Goal: Task Accomplishment & Management: Complete application form

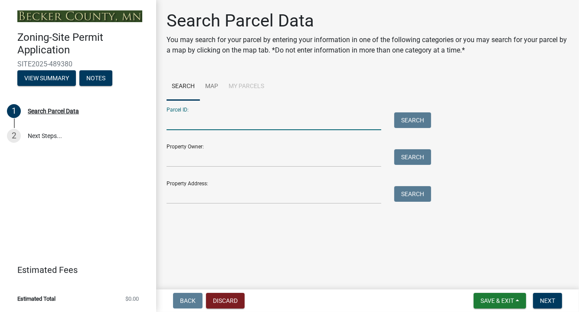
click at [180, 122] on input "Parcel ID:" at bounding box center [274, 121] width 215 height 18
type input "09170000"
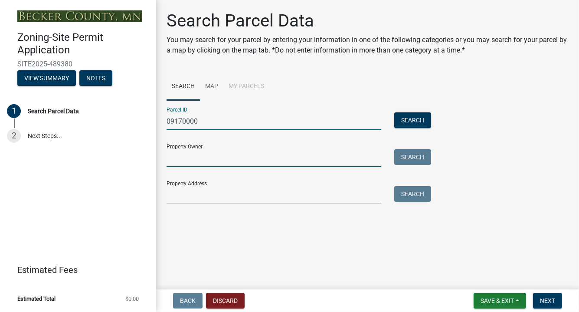
click at [172, 157] on input "Property Owner:" at bounding box center [274, 158] width 215 height 18
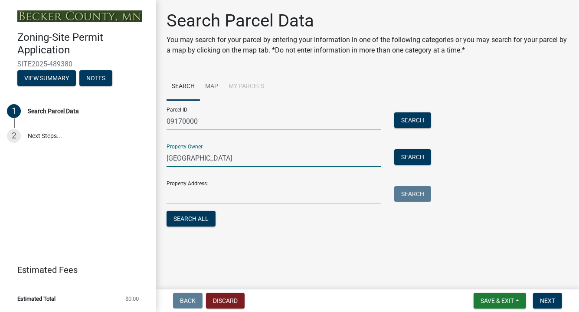
type input "Rainbow Resort"
click at [174, 196] on input "Property Address:" at bounding box center [274, 195] width 215 height 18
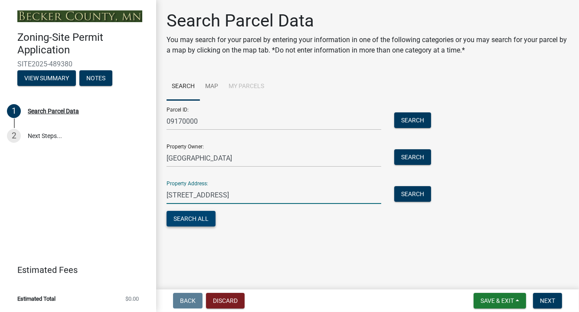
type input "[STREET_ADDRESS]"
click at [192, 219] on button "Search All" at bounding box center [191, 219] width 49 height 16
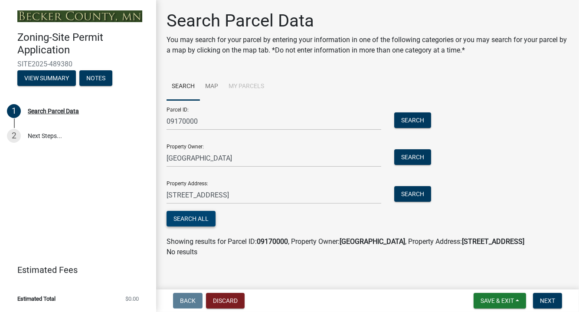
scroll to position [5, 0]
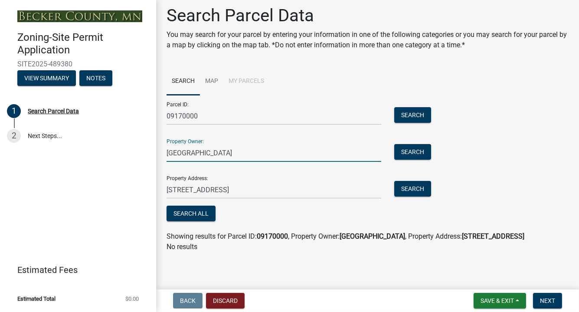
drag, startPoint x: 216, startPoint y: 152, endPoint x: 142, endPoint y: 157, distance: 74.3
click at [148, 157] on div "Zoning-Site Permit Application SITE2025-489380 View Summary Notes 1 Search Parc…" at bounding box center [289, 156] width 579 height 312
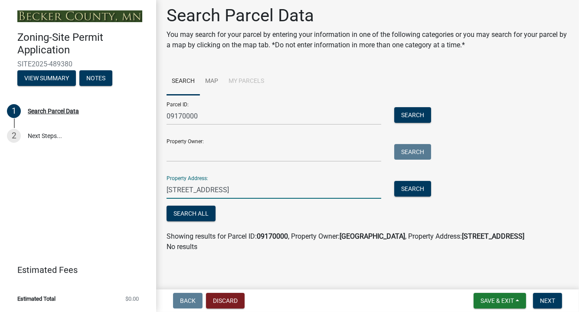
drag, startPoint x: 223, startPoint y: 191, endPoint x: 111, endPoint y: 192, distance: 111.9
click at [118, 192] on div "Zoning-Site Permit Application SITE2025-489380 View Summary Notes 1 Search Parc…" at bounding box center [289, 156] width 579 height 312
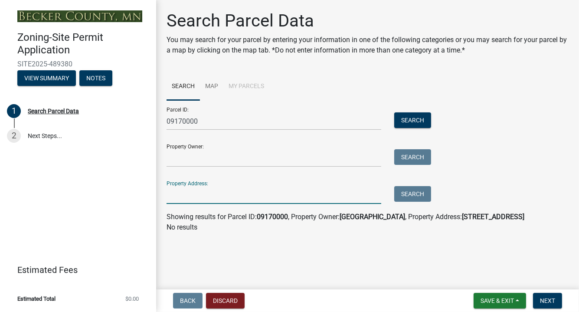
scroll to position [0, 0]
click at [413, 118] on button "Search" at bounding box center [412, 120] width 37 height 16
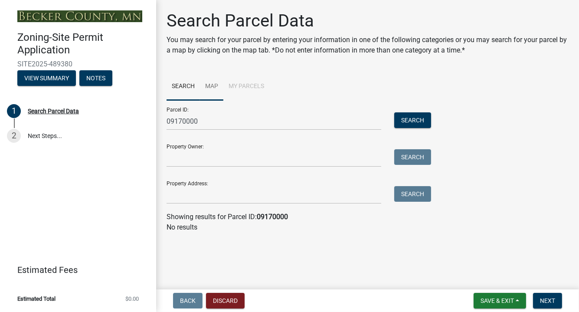
click at [211, 85] on link "Map" at bounding box center [211, 87] width 23 height 28
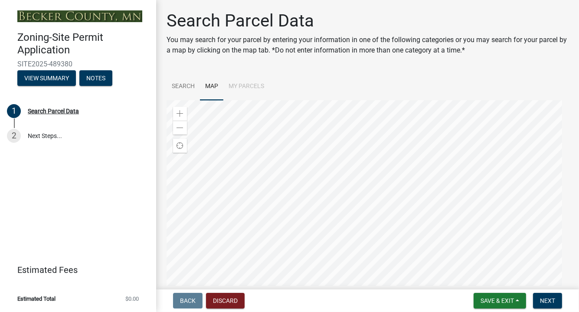
click at [252, 86] on li "My Parcels" at bounding box center [246, 87] width 46 height 28
click at [248, 85] on li "My Parcels" at bounding box center [246, 87] width 46 height 28
click at [185, 88] on link "Search" at bounding box center [183, 87] width 33 height 28
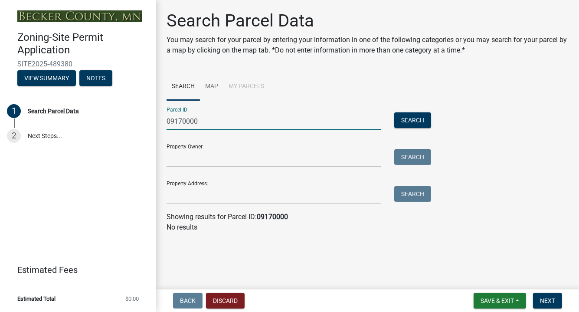
drag, startPoint x: 203, startPoint y: 121, endPoint x: 115, endPoint y: 151, distance: 93.5
click at [121, 140] on div "Zoning-Site Permit Application SITE2025-489380 View Summary Notes 1 Search Parc…" at bounding box center [289, 156] width 579 height 312
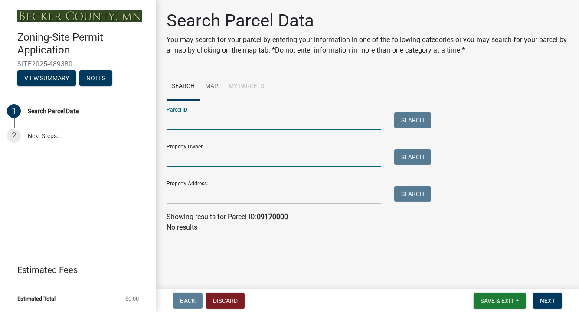
click at [177, 157] on input "Property Owner:" at bounding box center [274, 158] width 215 height 18
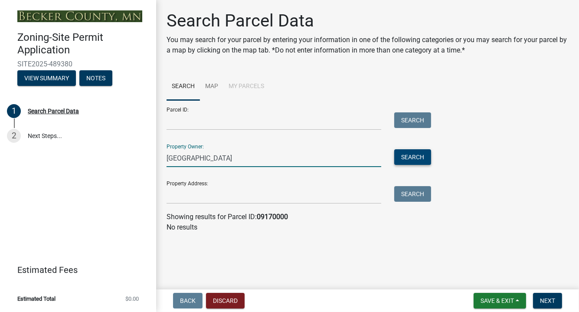
type input "rainbow resort"
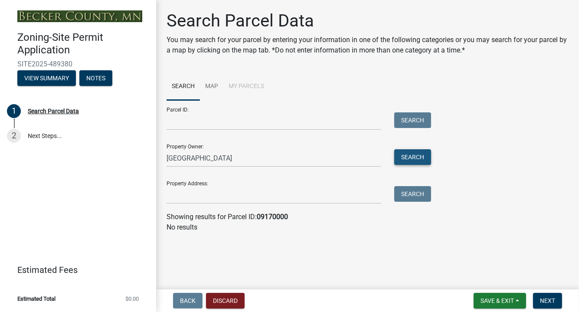
click at [424, 158] on button "Search" at bounding box center [412, 157] width 37 height 16
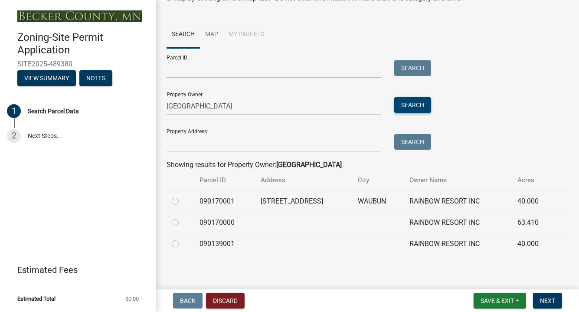
scroll to position [54, 0]
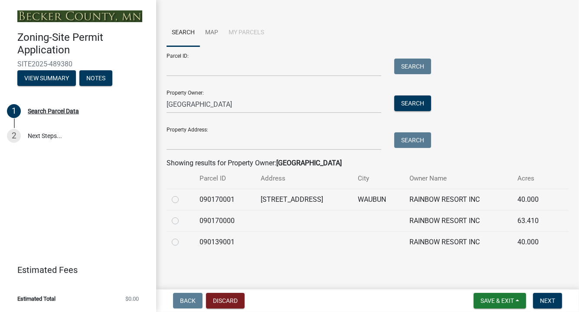
click at [182, 194] on label at bounding box center [182, 194] width 0 height 0
click at [182, 200] on input "radio" at bounding box center [185, 197] width 6 height 6
radio input "true"
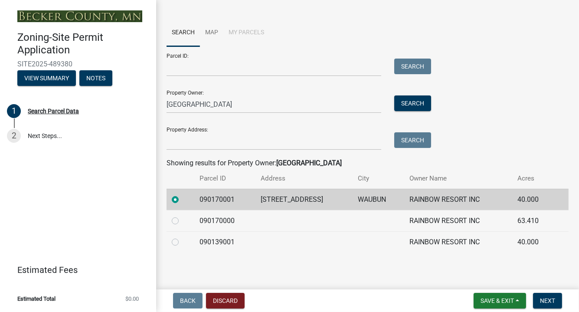
click at [182, 216] on label at bounding box center [182, 216] width 0 height 0
click at [182, 221] on input "radio" at bounding box center [185, 219] width 6 height 6
radio input "true"
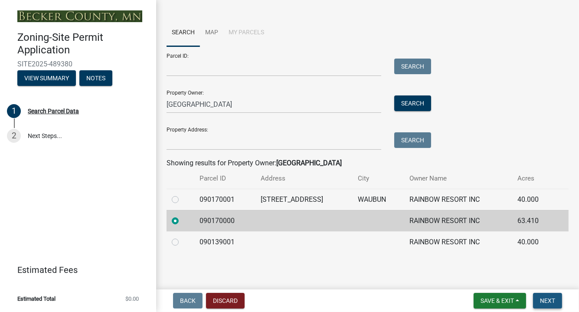
click at [546, 301] on span "Next" at bounding box center [547, 300] width 15 height 7
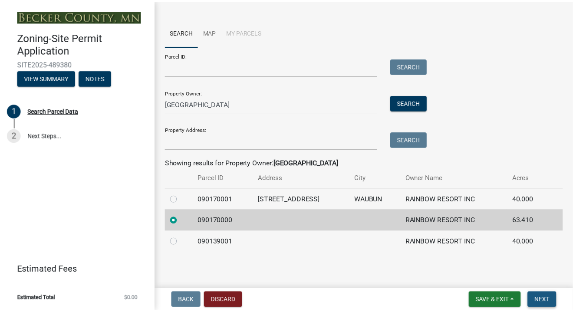
scroll to position [0, 0]
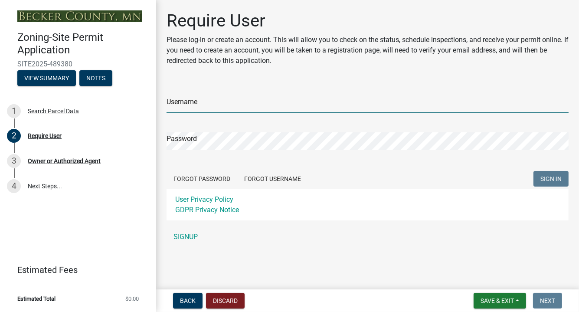
click at [175, 105] on input "Username" at bounding box center [368, 104] width 402 height 18
type input "[EMAIL_ADDRESS][DOMAIN_NAME]"
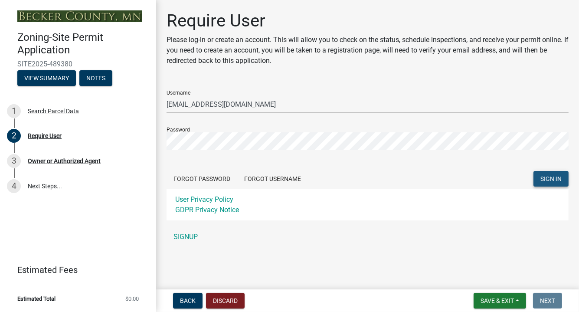
click at [545, 178] on span "SIGN IN" at bounding box center [550, 178] width 21 height 7
click at [191, 236] on link "SIGNUP" at bounding box center [368, 236] width 402 height 17
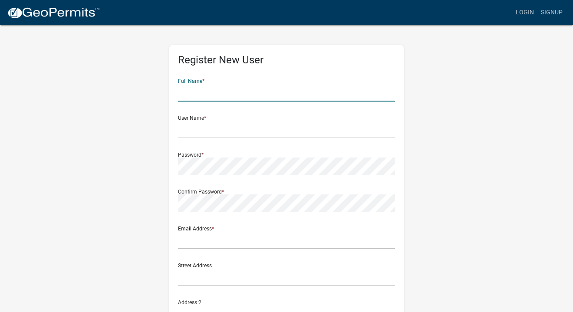
click at [191, 89] on input "text" at bounding box center [286, 93] width 217 height 18
type input "Rainbow Resort Inc"
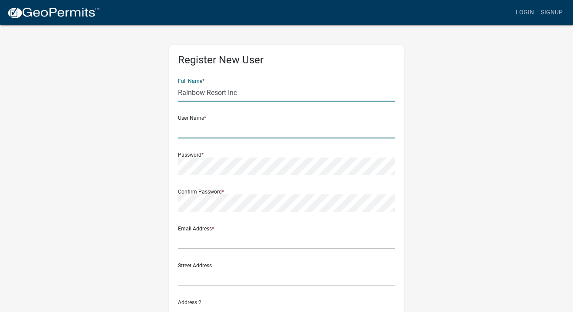
click at [185, 127] on input "text" at bounding box center [286, 130] width 217 height 18
type input "[EMAIL_ADDRESS][DOMAIN_NAME]"
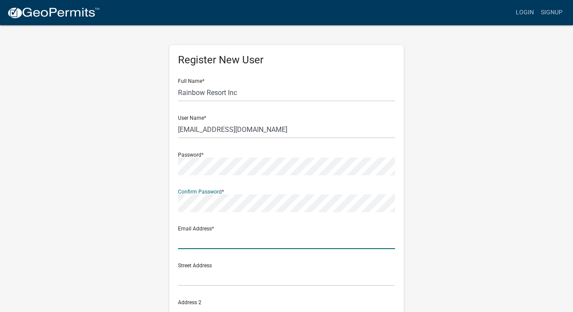
click at [185, 238] on input "text" at bounding box center [286, 240] width 217 height 18
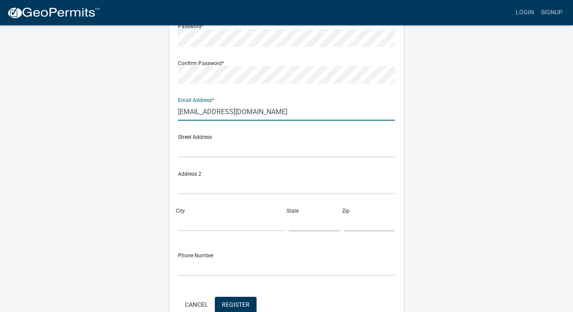
scroll to position [130, 0]
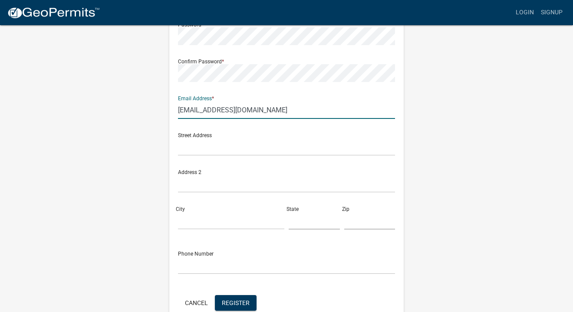
type input "[EMAIL_ADDRESS][DOMAIN_NAME]"
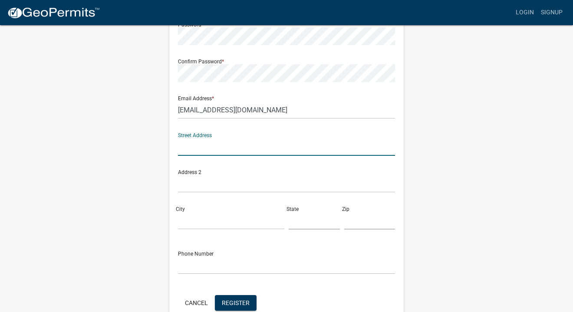
click at [185, 146] on input "text" at bounding box center [286, 147] width 217 height 18
type input "[STREET_ADDRESS]"
click at [189, 223] on input "City" at bounding box center [231, 221] width 106 height 18
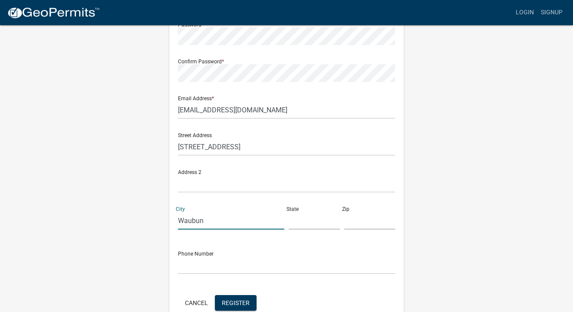
type input "Waubun"
click at [292, 221] on input "text" at bounding box center [313, 221] width 51 height 18
type input "MN"
click at [350, 223] on input "text" at bounding box center [369, 221] width 51 height 18
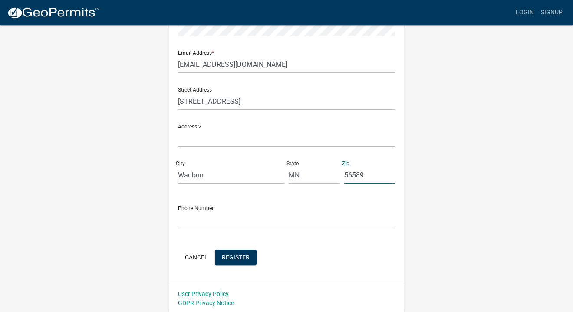
scroll to position [176, 0]
type input "56589"
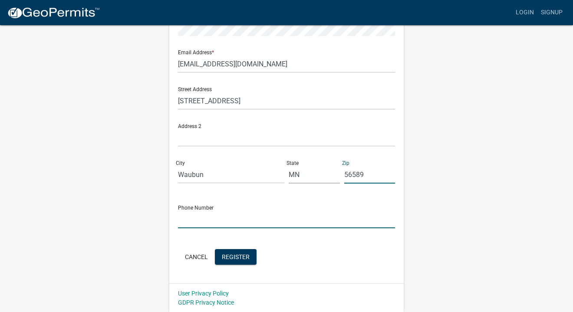
click at [183, 219] on input "text" at bounding box center [286, 219] width 217 height 18
type input "[PHONE_NUMBER]"
click at [248, 256] on span "Register" at bounding box center [236, 256] width 28 height 7
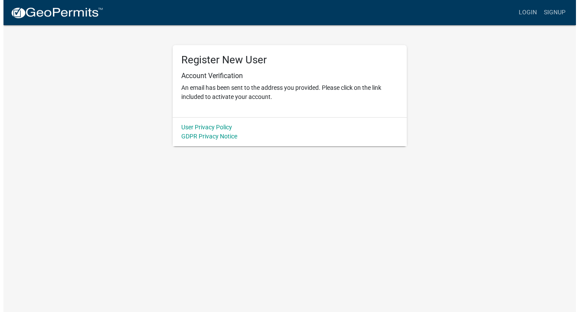
scroll to position [0, 0]
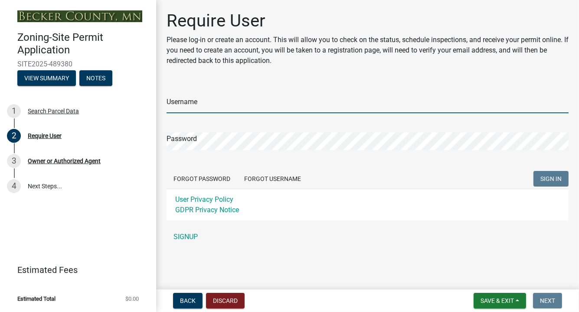
click at [174, 103] on input "Username" at bounding box center [368, 104] width 402 height 18
type input "[EMAIL_ADDRESS][DOMAIN_NAME]"
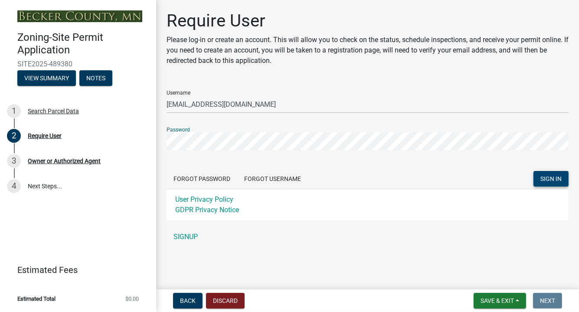
click at [550, 179] on span "SIGN IN" at bounding box center [550, 178] width 21 height 7
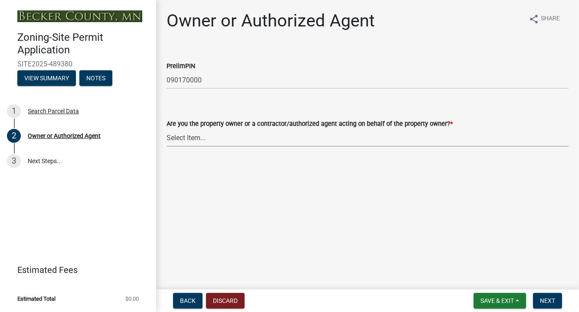
click at [173, 137] on select "Select Item... Property Owner Authorized Agent" at bounding box center [368, 138] width 402 height 18
click at [167, 129] on select "Select Item... Property Owner Authorized Agent" at bounding box center [368, 138] width 402 height 18
select select "3c674549-ed69-405f-b795-9fa3f7d47d9d"
click at [551, 301] on span "Next" at bounding box center [547, 300] width 15 height 7
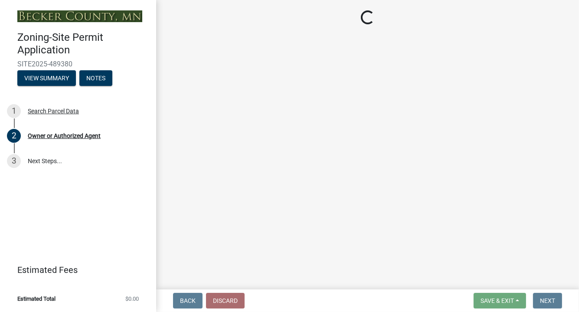
select select "37a6b696-2bb1-4628-b9df-90a5f23066e3"
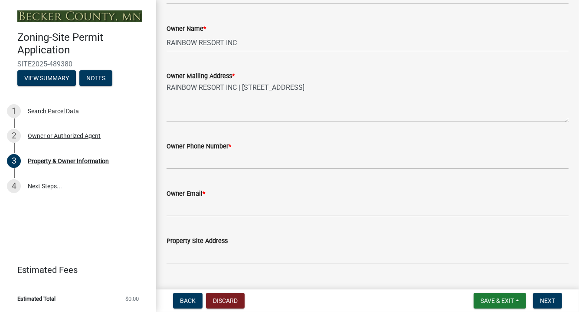
scroll to position [217, 0]
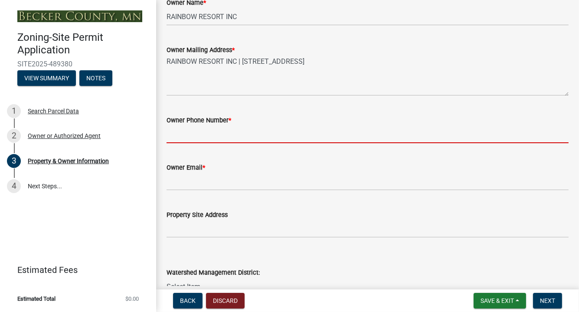
click at [173, 131] on input "Owner Phone Number *" at bounding box center [368, 134] width 402 height 18
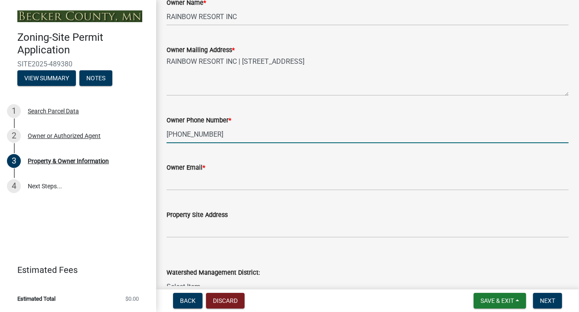
type input "[PHONE_NUMBER]"
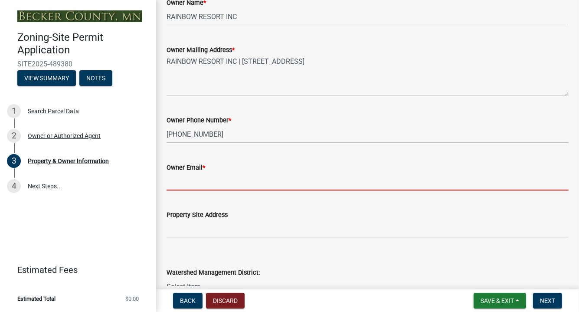
drag, startPoint x: 175, startPoint y: 183, endPoint x: 190, endPoint y: 192, distance: 17.0
click at [175, 183] on input "Owner Email *" at bounding box center [368, 182] width 402 height 18
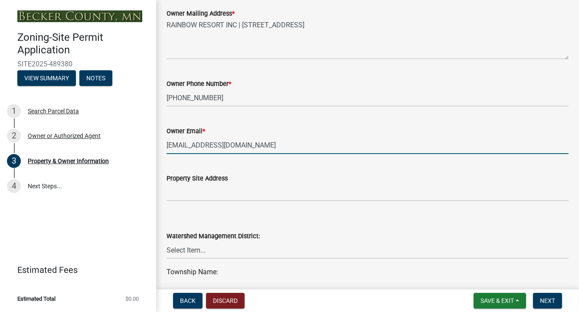
scroll to position [304, 0]
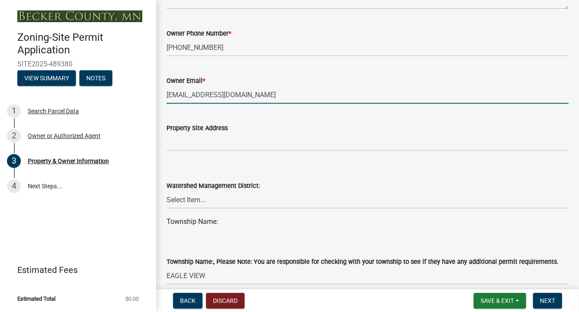
type input "[EMAIL_ADDRESS][DOMAIN_NAME]"
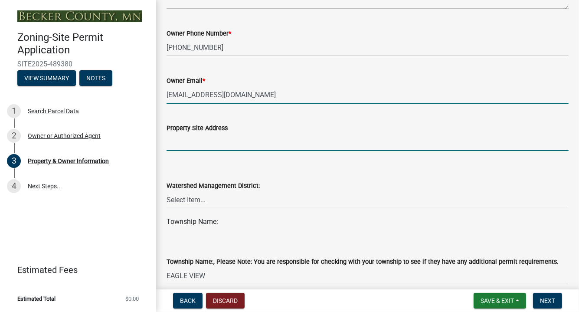
click at [173, 141] on input "Property Site Address" at bounding box center [368, 142] width 402 height 18
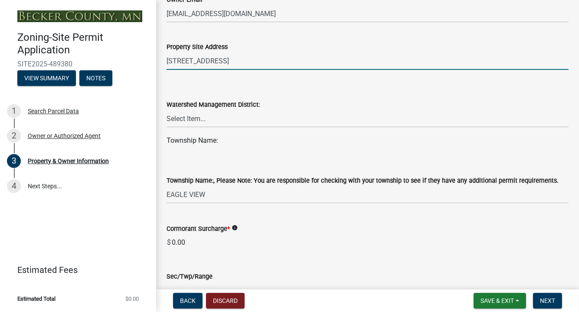
scroll to position [390, 0]
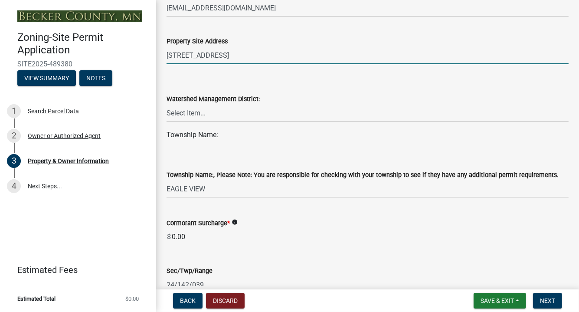
type input "[STREET_ADDRESS]"
click at [191, 112] on select "Select Item... PELICAN RIVER WTRSHD BUFFALO WATERSHED CORMORANT WATERSHED WILD …" at bounding box center [368, 113] width 402 height 18
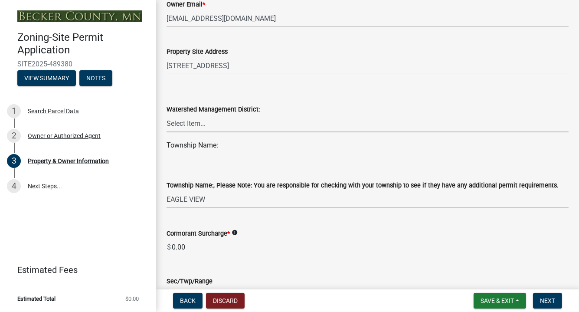
scroll to position [347, 0]
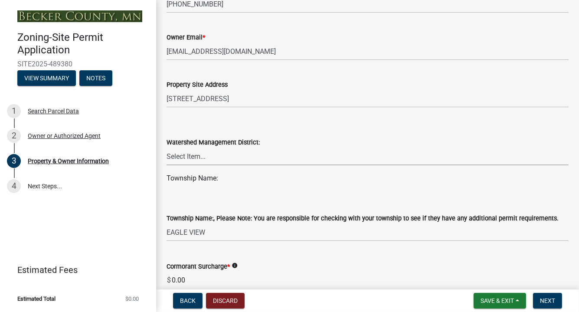
click at [202, 155] on select "Select Item... PELICAN RIVER WTRSHD BUFFALO WATERSHED CORMORANT WATERSHED WILD …" at bounding box center [368, 156] width 402 height 18
click at [311, 135] on form "Watershed Management District: Select Item... PELICAN RIVER WTRSHD BUFFALO WATE…" at bounding box center [368, 146] width 402 height 39
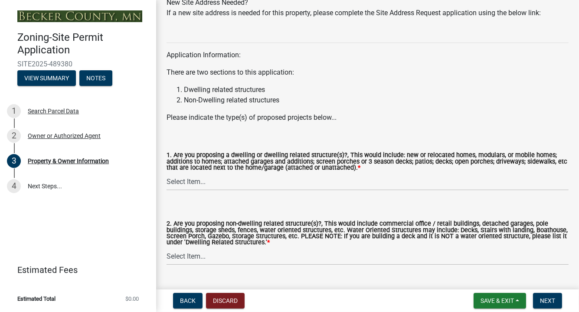
scroll to position [902, 0]
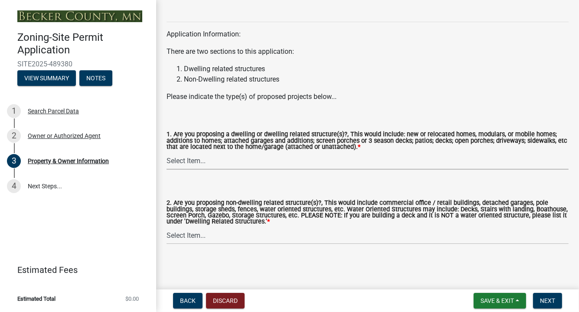
click at [180, 160] on select "Select Item... Yes No" at bounding box center [368, 161] width 402 height 18
click at [167, 152] on select "Select Item... Yes No" at bounding box center [368, 161] width 402 height 18
select select "fcf6d223-6c57-4dc5-b63a-a94704169022"
click at [177, 236] on select "Select Item... Yes No" at bounding box center [368, 235] width 402 height 18
click at [167, 226] on select "Select Item... Yes No" at bounding box center [368, 235] width 402 height 18
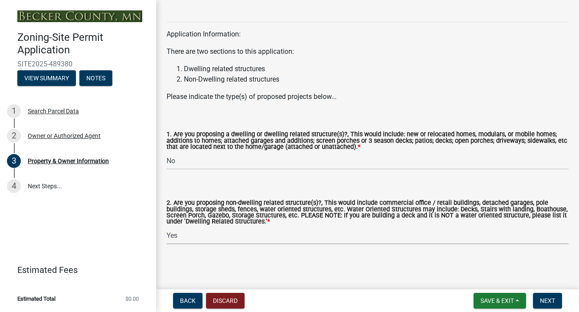
select select "5a5634ed-f11e-4c7b-90e1-096e6cfd17b9"
click at [550, 301] on span "Next" at bounding box center [547, 300] width 15 height 7
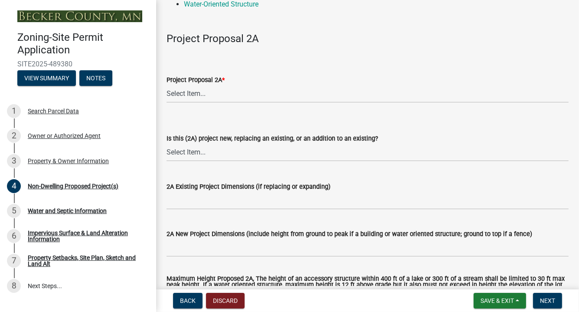
scroll to position [130, 0]
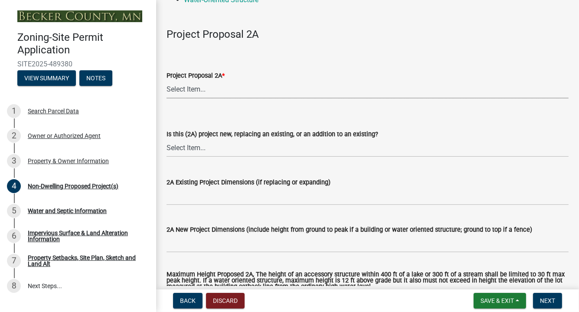
click at [180, 88] on select "Select Item... N/A Commercial Office/Retail Building Detached Garage Pole Build…" at bounding box center [368, 90] width 402 height 18
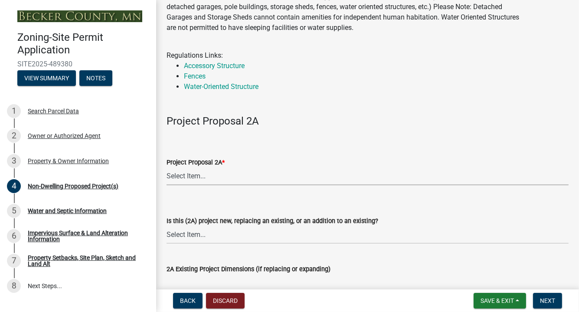
scroll to position [0, 0]
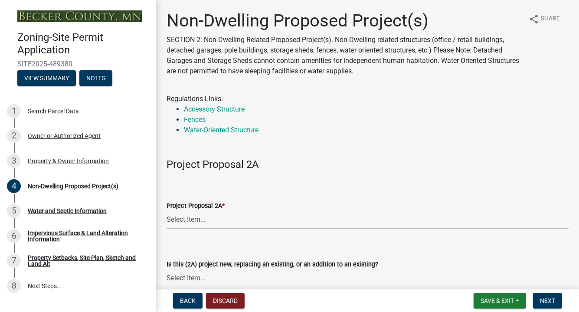
click at [212, 214] on select "Select Item... N/A Commercial Office/Retail Building Detached Garage Pole Build…" at bounding box center [368, 220] width 402 height 18
click at [167, 211] on select "Select Item... N/A Commercial Office/Retail Building Detached Garage Pole Build…" at bounding box center [368, 220] width 402 height 18
select select "45899473-49f8-456b-a472-3937cb76b7e8"
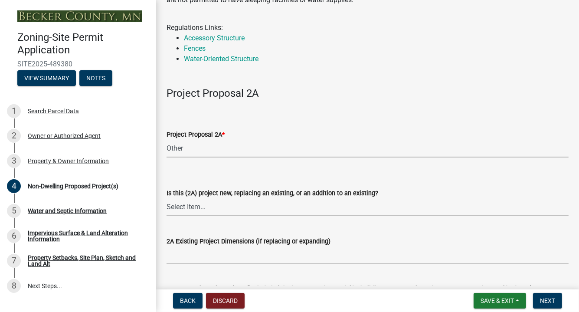
scroll to position [87, 0]
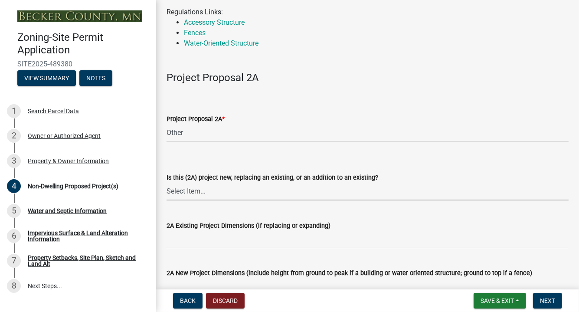
click at [189, 188] on select "Select Item... New to Property (new or used structure) Relocating/moving existi…" at bounding box center [368, 192] width 402 height 18
click at [167, 183] on select "Select Item... New to Property (new or used structure) Relocating/moving existi…" at bounding box center [368, 192] width 402 height 18
select select "daac2c89-d8a7-4f2a-84c0-01e0d14a9480"
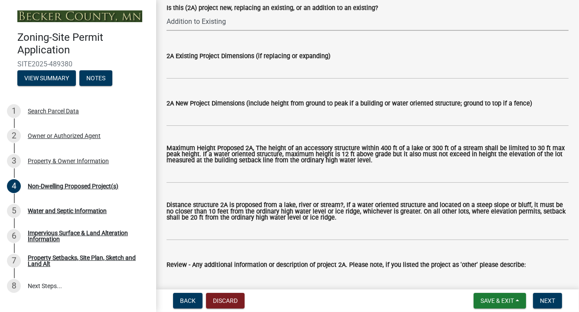
scroll to position [260, 0]
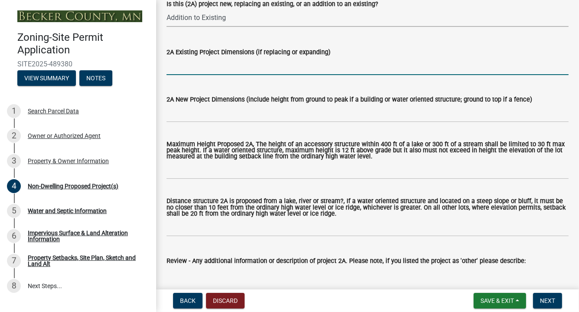
click at [180, 66] on input "2A Existing Project Dimensions (if replacing or expanding)" at bounding box center [368, 66] width 402 height 18
type input "16' x 8' x 7'"
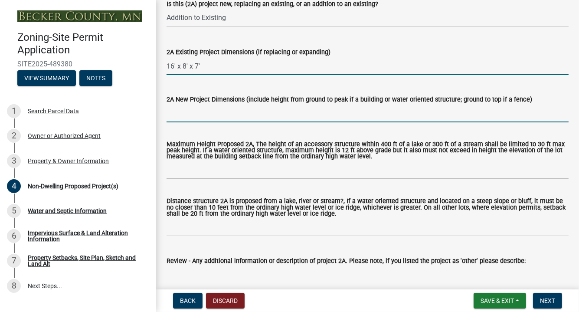
click at [173, 112] on input "2A New Project Dimensions (include height from ground to peak if a building or …" at bounding box center [368, 114] width 402 height 18
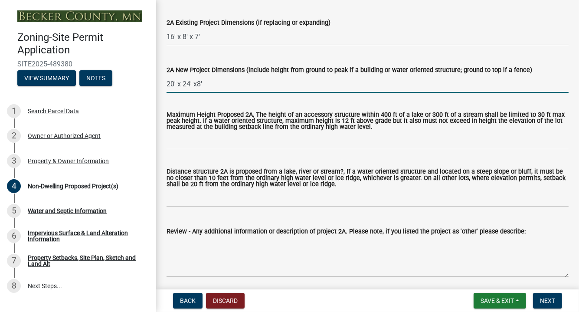
scroll to position [304, 0]
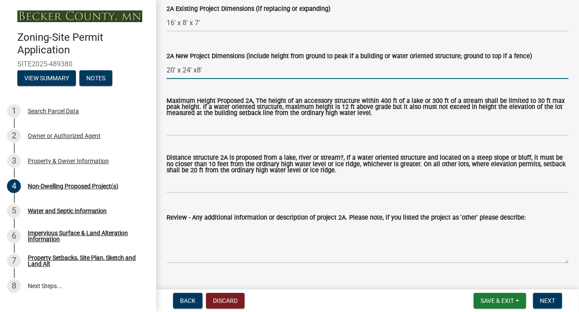
type input "20' x 24' x8'"
click at [172, 127] on input "Maximum Height Proposed 2A, The height of an accessory structure within 400 ft …" at bounding box center [368, 127] width 402 height 18
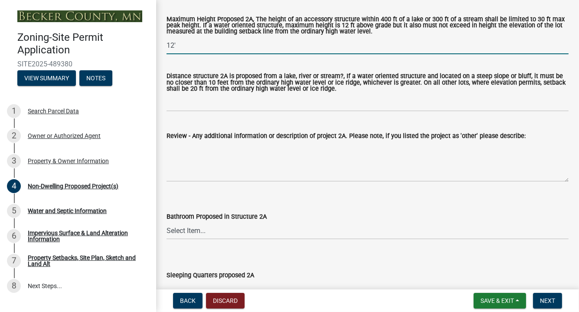
scroll to position [390, 0]
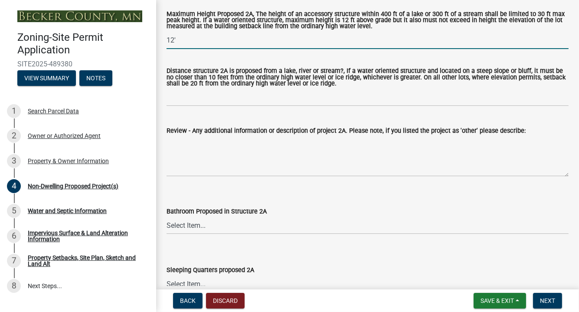
type input "12'"
click at [167, 95] on input "Distance structure 2A is proposed from a lake, river or stream?, If a water ori…" at bounding box center [368, 97] width 402 height 18
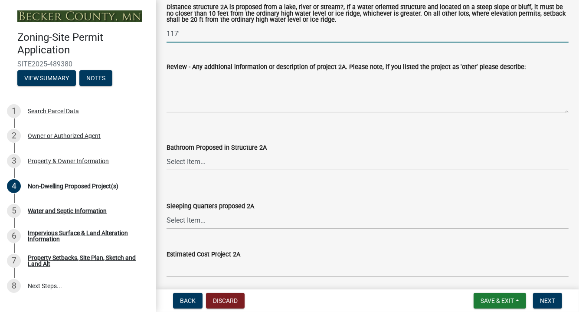
scroll to position [477, 0]
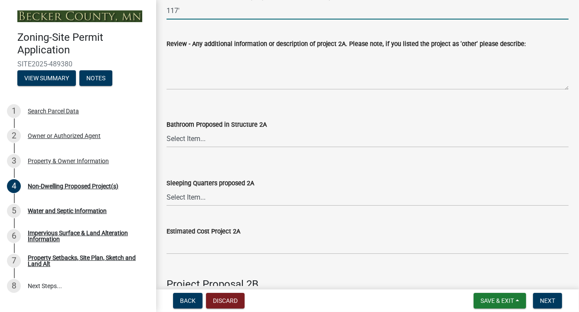
type input "117'"
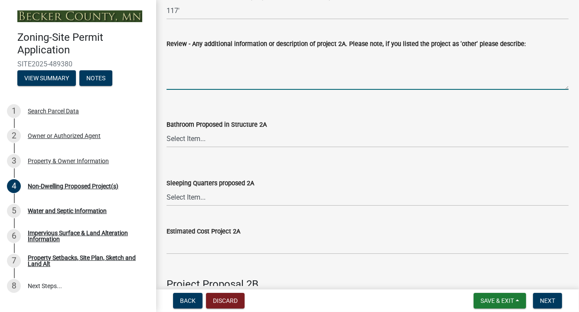
click at [175, 82] on textarea "Review - Any additional information or description of project 2A. Please note, …" at bounding box center [368, 69] width 402 height 41
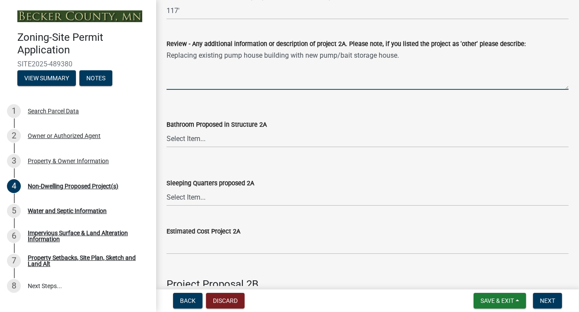
type textarea "Replacing existing pump house building with new pump/bait storage house."
click at [185, 140] on select "Select Item... N/A Yes No" at bounding box center [368, 139] width 402 height 18
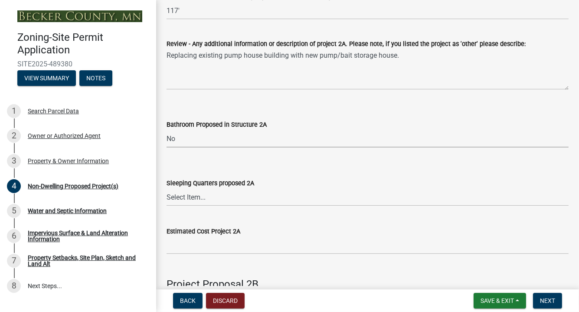
click at [167, 130] on select "Select Item... N/A Yes No" at bounding box center [368, 139] width 402 height 18
select select "cf118f3b-6469-426f-b247-8aeebfb0198d"
click at [184, 202] on select "Select Item... N/A Yes No" at bounding box center [368, 197] width 402 height 18
click at [167, 189] on select "Select Item... N/A Yes No" at bounding box center [368, 197] width 402 height 18
select select "d5258256-81e9-4688-bc84-b01445ee29b6"
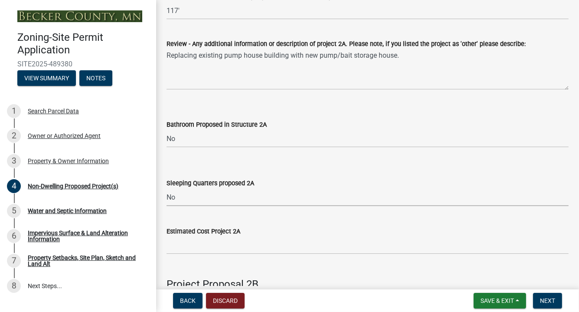
scroll to position [564, 0]
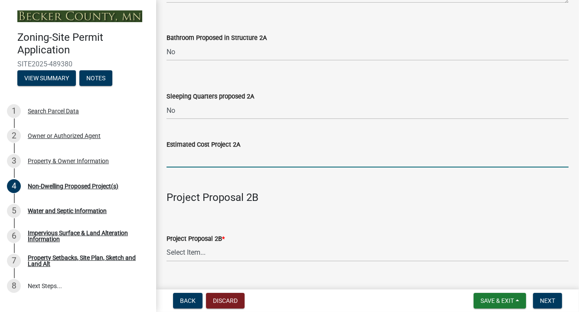
click at [177, 159] on input "text" at bounding box center [368, 159] width 402 height 18
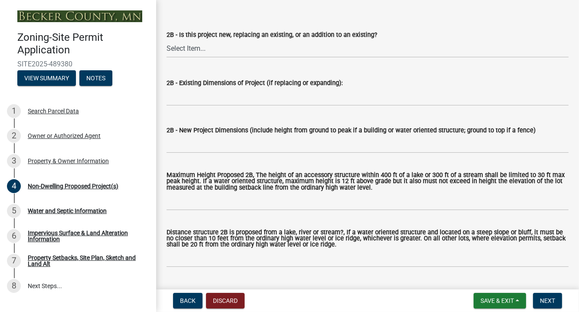
scroll to position [824, 0]
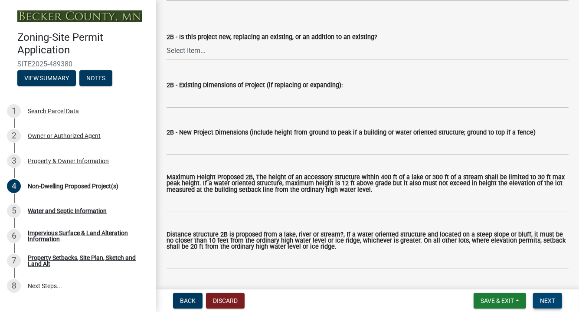
click at [548, 299] on span "Next" at bounding box center [547, 300] width 15 height 7
type input "25000"
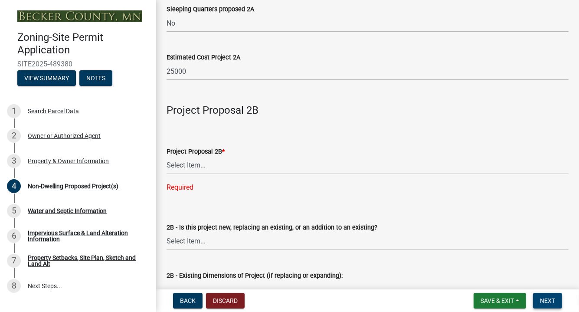
scroll to position [651, 0]
click at [180, 168] on select "Select Item... N/A Commercial Office/Retail Building Detached Garage Pole Build…" at bounding box center [368, 166] width 402 height 18
click at [167, 157] on select "Select Item... N/A Commercial Office/Retail Building Detached Garage Pole Build…" at bounding box center [368, 166] width 402 height 18
select select "258cbdbc-8629-455d-9fed-6a57bf82144e"
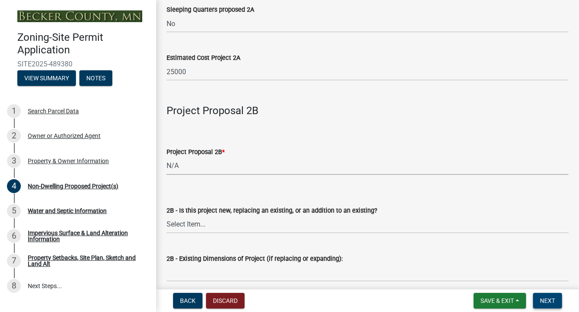
click at [550, 300] on span "Next" at bounding box center [547, 300] width 15 height 7
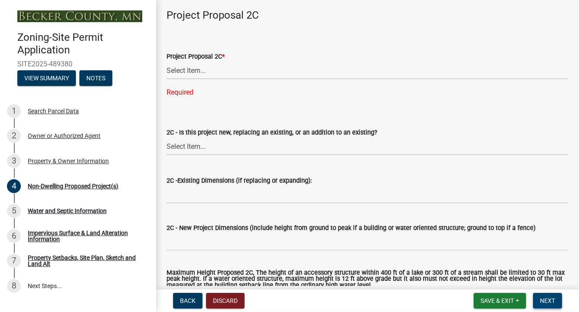
scroll to position [1345, 0]
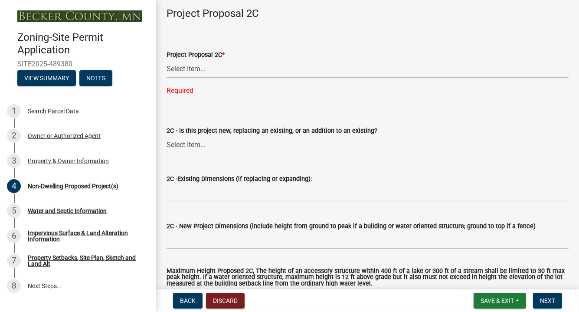
click at [178, 69] on select "Select Item... N/A Commercial Office/Retail Building Detached Garage Pole Build…" at bounding box center [368, 69] width 402 height 18
click at [167, 60] on select "Select Item... N/A Commercial Office/Retail Building Detached Garage Pole Build…" at bounding box center [368, 69] width 402 height 18
select select "a9a8393f-3c28-47b8-b6d9-84c94641c3fc"
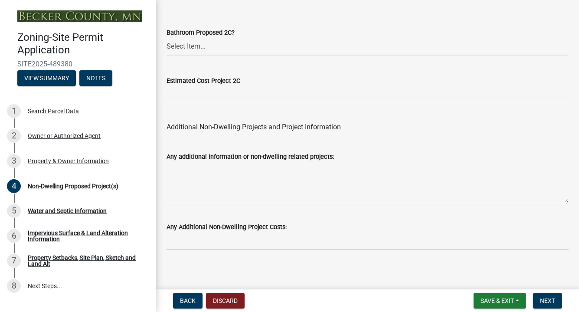
scroll to position [1828, 0]
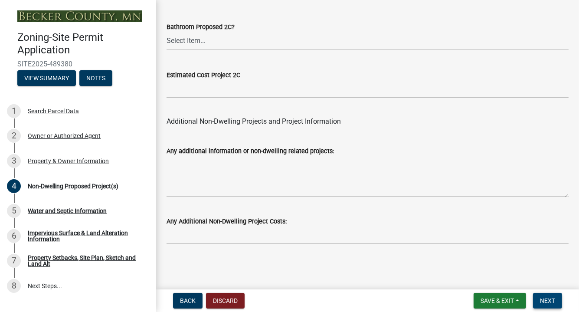
click at [553, 301] on span "Next" at bounding box center [547, 300] width 15 height 7
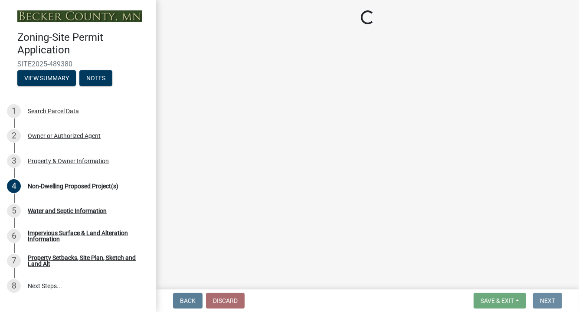
scroll to position [0, 0]
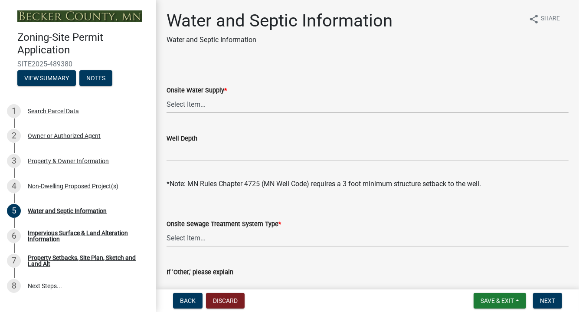
click at [193, 104] on select "Select Item... Well New Well to be Installed Attached to City Water System No o…" at bounding box center [368, 104] width 402 height 18
click at [167, 95] on select "Select Item... Well New Well to be Installed Attached to City Water System No o…" at bounding box center [368, 104] width 402 height 18
select select "9c51a48b-0bee-4836-8d5c-beab6e77ad2a"
click at [183, 151] on input "Well Depth" at bounding box center [368, 153] width 402 height 18
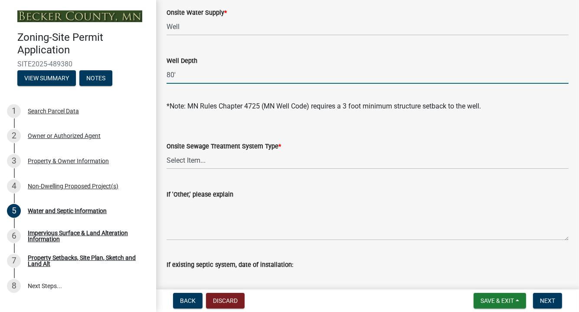
scroll to position [87, 0]
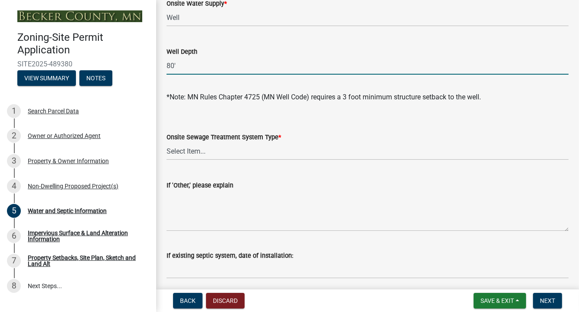
type input "80'"
click at [174, 147] on select "Select Item... No existing or proposed septic Proposed New or Corrected Septic …" at bounding box center [368, 151] width 402 height 18
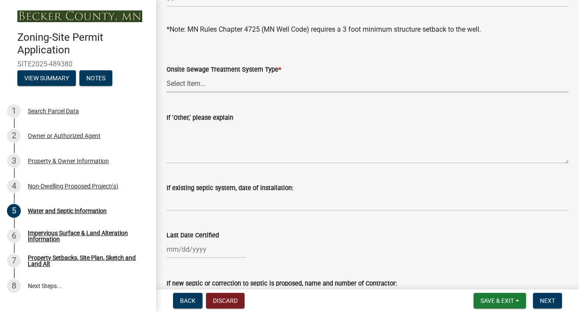
scroll to position [173, 0]
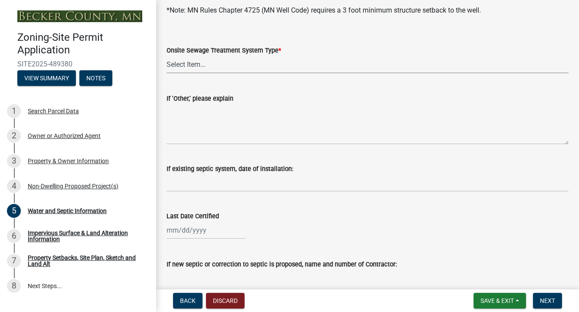
click at [190, 65] on select "Select Item... No existing or proposed septic Proposed New or Corrected Septic …" at bounding box center [368, 65] width 402 height 18
click at [167, 56] on select "Select Item... No existing or proposed septic Proposed New or Corrected Septic …" at bounding box center [368, 65] width 402 height 18
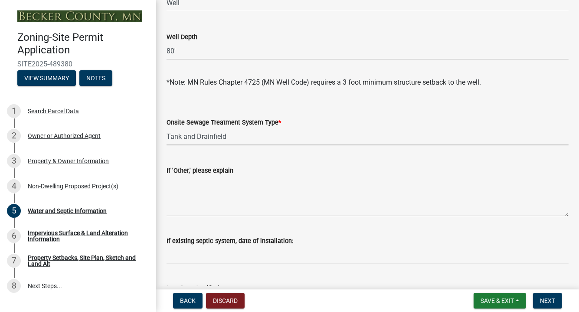
scroll to position [87, 0]
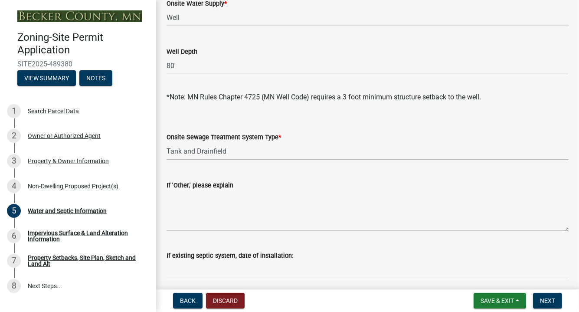
click at [229, 150] on select "Select Item... No existing or proposed septic Proposed New or Corrected Septic …" at bounding box center [368, 151] width 402 height 18
click at [167, 142] on select "Select Item... No existing or proposed septic Proposed New or Corrected Septic …" at bounding box center [368, 151] width 402 height 18
select select "f3b2b20d-722a-45c9-937d-ba31bc47848e"
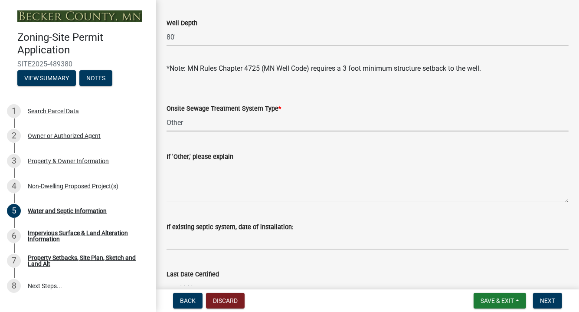
scroll to position [130, 0]
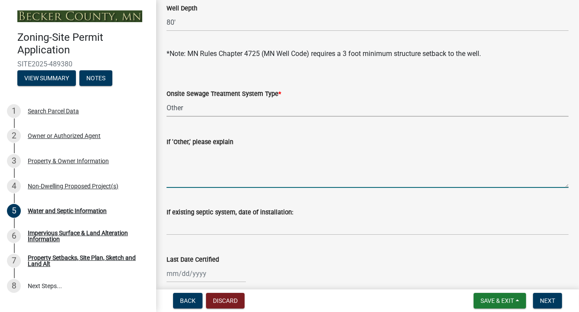
click at [182, 160] on textarea "If 'Other,' please explain" at bounding box center [368, 167] width 402 height 41
type textarea "b"
click at [190, 108] on select "Select Item... No existing or proposed septic Proposed New or Corrected Septic …" at bounding box center [368, 108] width 402 height 18
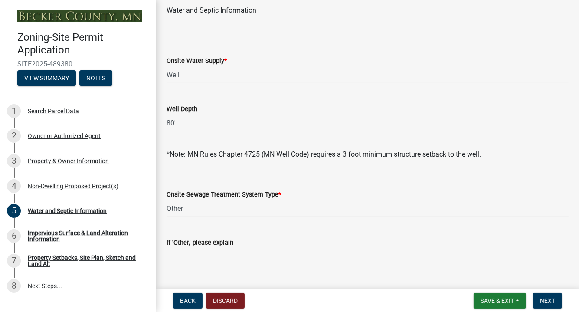
scroll to position [43, 0]
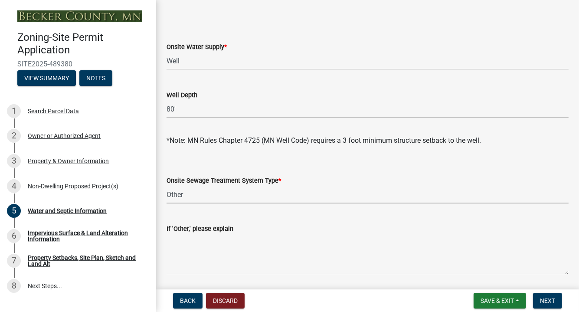
click at [204, 191] on select "Select Item... No existing or proposed septic Proposed New or Corrected Septic …" at bounding box center [368, 195] width 402 height 18
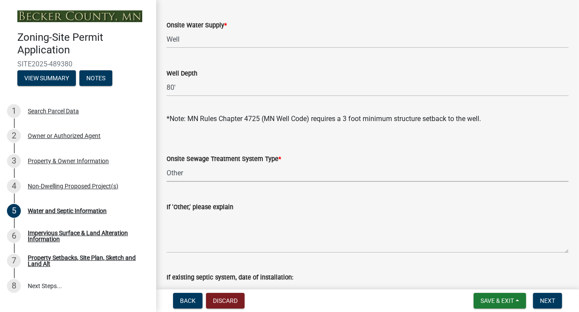
scroll to position [87, 0]
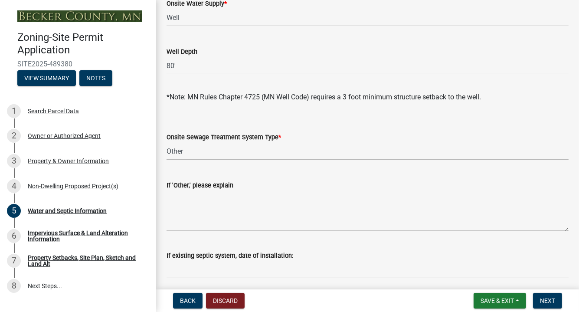
click at [191, 148] on select "Select Item... No existing or proposed septic Proposed New or Corrected Septic …" at bounding box center [368, 151] width 402 height 18
click at [434, 126] on form "Onsite Sewage Treatment System Type * Select Item... No existing or proposed se…" at bounding box center [368, 140] width 402 height 39
click at [170, 217] on textarea "If 'Other,' please explain" at bounding box center [368, 210] width 402 height 41
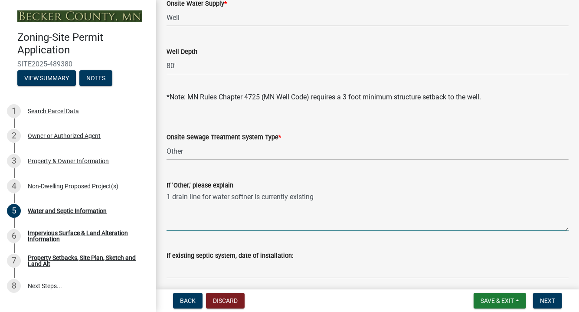
click at [230, 197] on textarea "1 drain line for water softner is currently existing" at bounding box center [368, 210] width 402 height 41
click at [358, 196] on textarea "1 drain line for watersoftner is currently existing" at bounding box center [368, 210] width 402 height 41
click at [229, 197] on textarea "1 drain line for watersoftner is currently existing" at bounding box center [368, 210] width 402 height 41
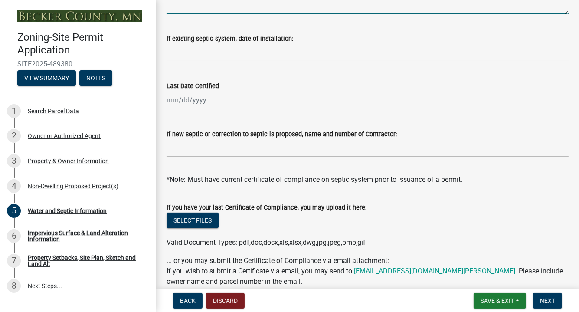
scroll to position [260, 0]
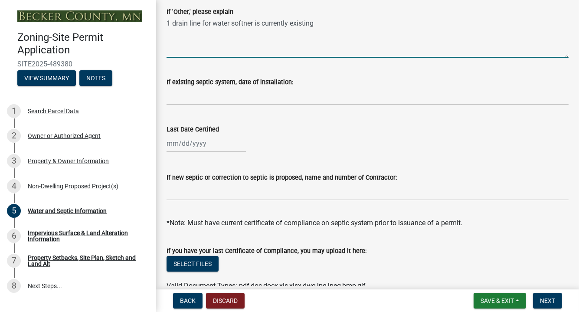
type textarea "1 drain line for water softner is currently existing"
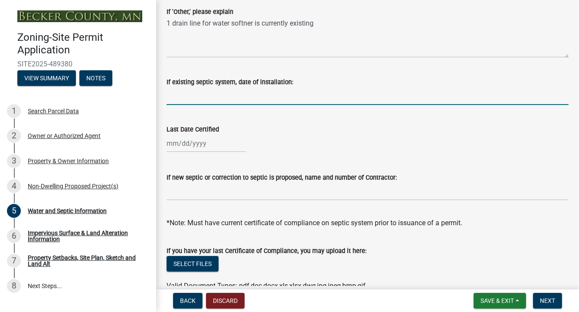
click at [182, 94] on input "If existing septic system, date of installation:" at bounding box center [368, 96] width 402 height 18
type input "1997"
click at [170, 150] on div at bounding box center [206, 143] width 79 height 18
select select "10"
select select "2025"
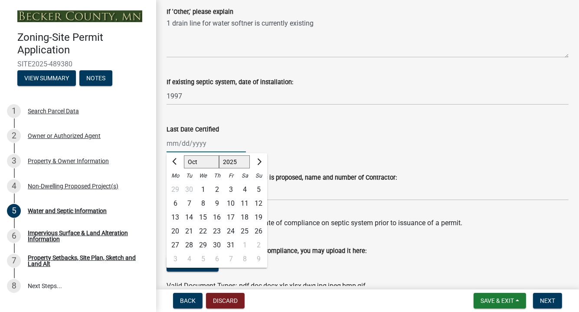
click at [175, 143] on input "Last Date Certified" at bounding box center [206, 143] width 79 height 18
click at [338, 144] on div "[PERSON_NAME] Feb Mar Apr [PERSON_NAME][DATE] Oct Nov [DATE] 1526 1527 1528 152…" at bounding box center [368, 143] width 402 height 18
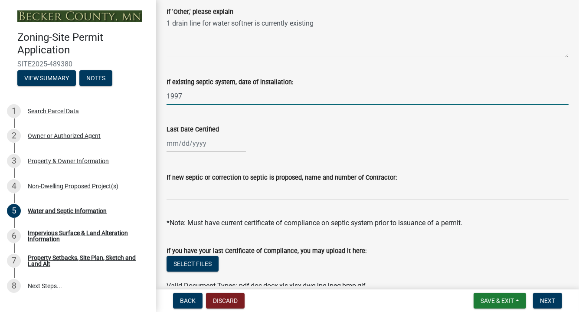
click at [183, 96] on input "1997" at bounding box center [368, 96] width 402 height 18
type input "1"
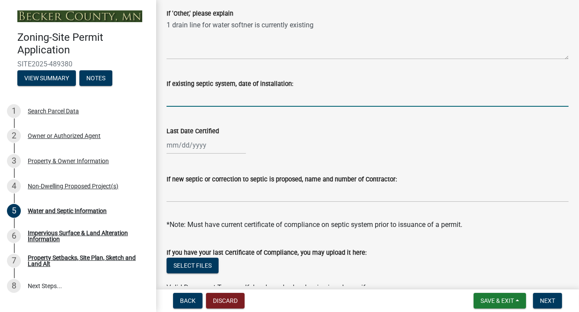
scroll to position [345, 0]
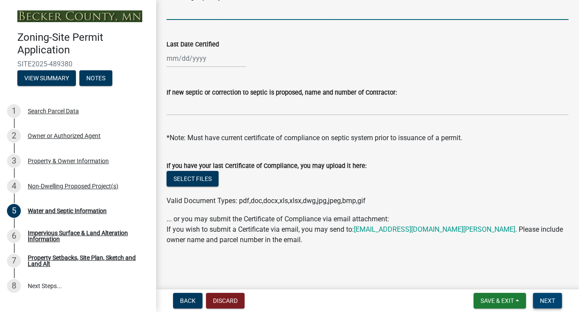
click at [550, 301] on span "Next" at bounding box center [547, 300] width 15 height 7
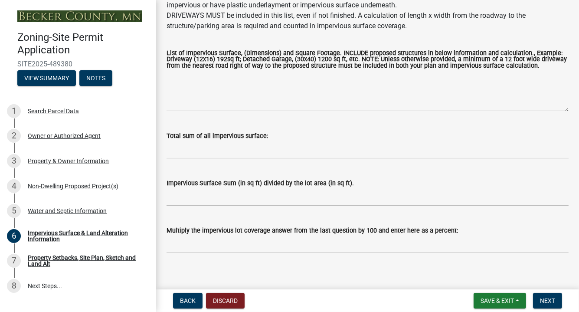
scroll to position [155, 0]
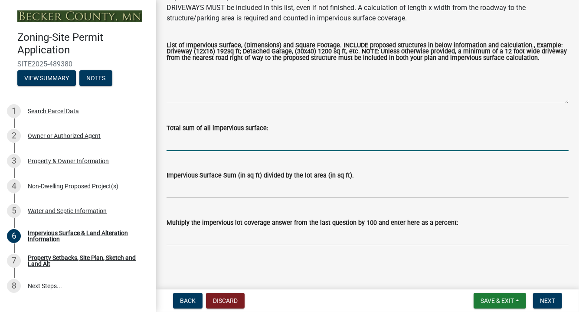
click at [182, 140] on input "Total sum of all impervious surface:" at bounding box center [368, 142] width 402 height 18
type input "480 sq ft"
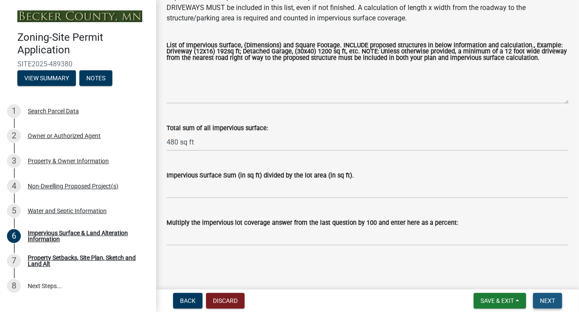
click at [548, 302] on span "Next" at bounding box center [547, 300] width 15 height 7
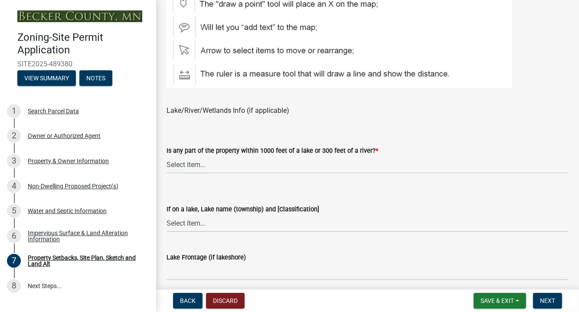
scroll to position [651, 0]
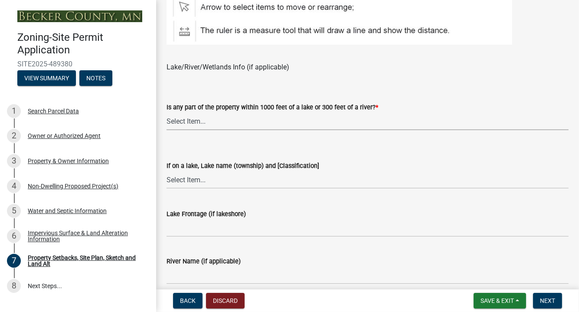
drag, startPoint x: 177, startPoint y: 120, endPoint x: 195, endPoint y: 128, distance: 20.2
click at [177, 120] on select "Select Item... Shoreland-Riparian (Property is bordering a lake, river or strea…" at bounding box center [368, 121] width 402 height 18
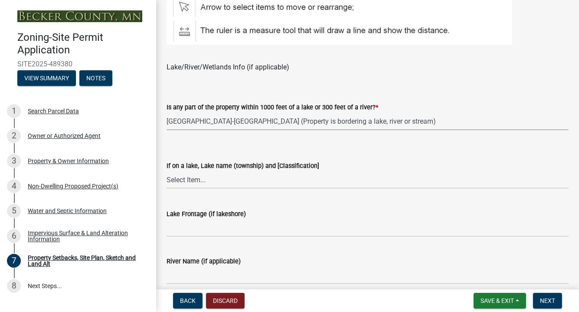
click at [167, 112] on select "Select Item... Shoreland-Riparian (Property is bordering a lake, river or strea…" at bounding box center [368, 121] width 402 height 18
select select "7b13c63f-e699-4112-b373-98fbd28ec536"
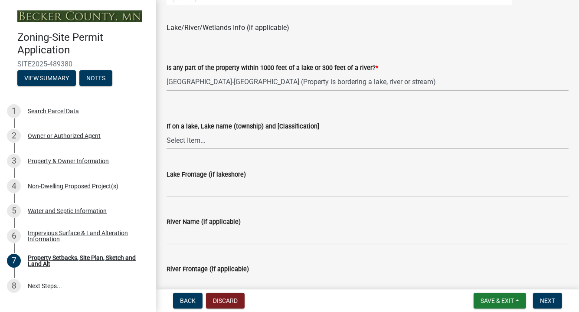
scroll to position [737, 0]
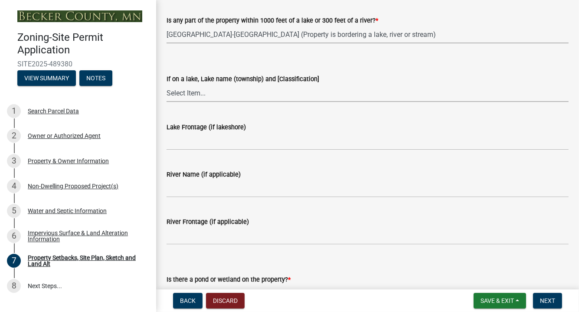
click at [180, 98] on select "Select Item... [GEOGRAPHIC_DATA] is not listed below [GEOGRAPHIC_DATA] ([GEOGRA…" at bounding box center [368, 93] width 402 height 18
click at [167, 84] on select "Select Item... [GEOGRAPHIC_DATA] is not listed below [GEOGRAPHIC_DATA] ([GEOGRA…" at bounding box center [368, 93] width 402 height 18
select select "1cb4a7d0-de9c-4041-9dc4-13e70f4f4705"
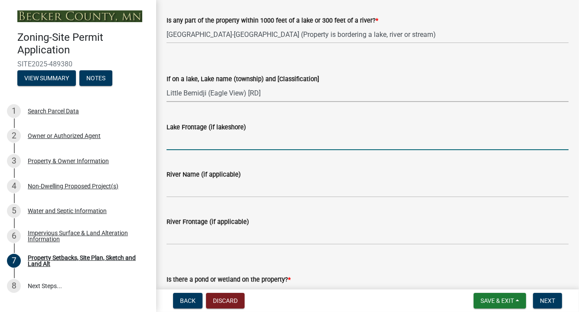
click at [183, 144] on input "Lake Frontage (if lakeshore)" at bounding box center [368, 141] width 402 height 18
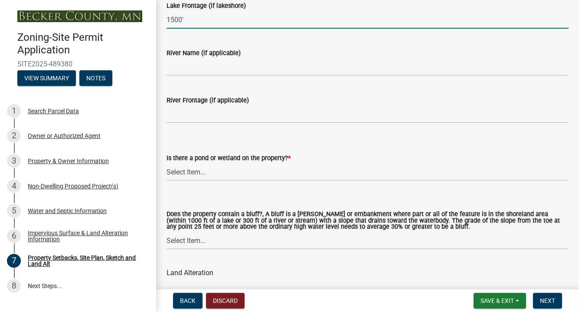
scroll to position [911, 0]
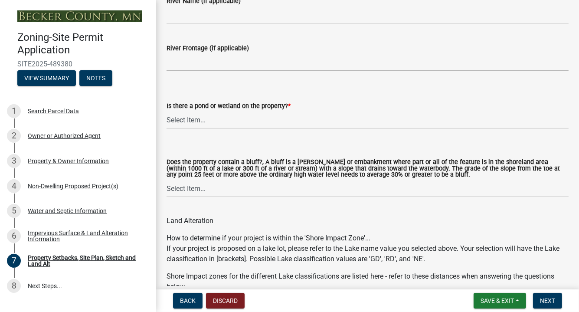
type input "1500'"
click at [173, 119] on select "Select Item... Yes No" at bounding box center [368, 120] width 402 height 18
click at [167, 111] on select "Select Item... Yes No" at bounding box center [368, 120] width 402 height 18
select select "b56a4575-9846-47cf-8067-c59a4853da22"
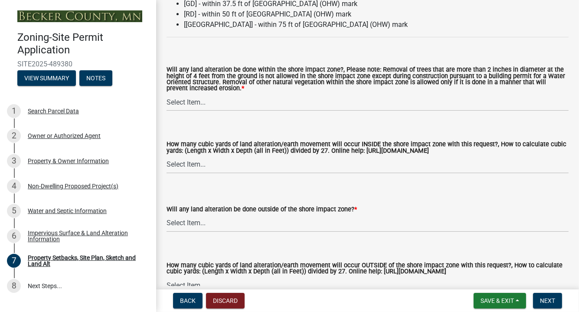
scroll to position [1214, 0]
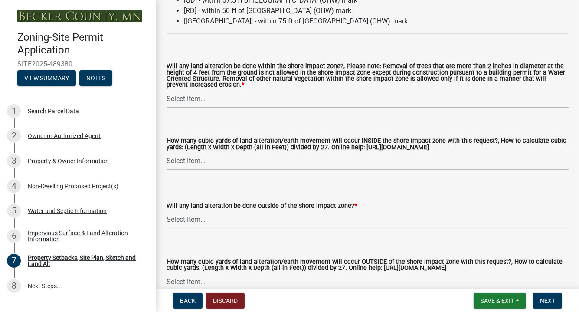
click at [189, 100] on select "Select Item... Yes No N/A" at bounding box center [368, 99] width 402 height 18
click at [167, 90] on select "Select Item... Yes No N/A" at bounding box center [368, 99] width 402 height 18
select select "e8ab2dc3-aa3f-46f3-9b4a-37eb25ad84af"
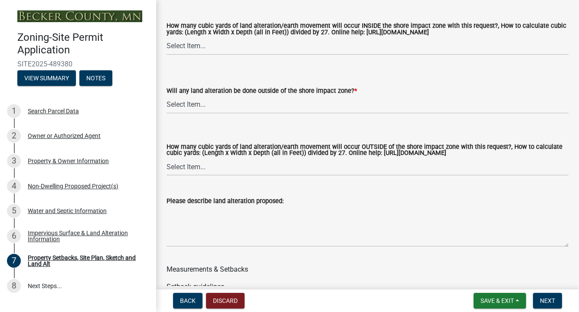
scroll to position [1345, 0]
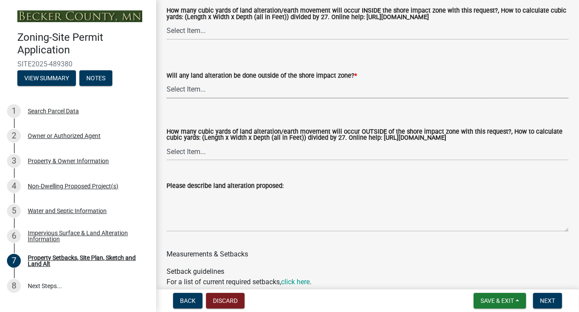
click at [186, 92] on select "Select Item... Yes No N/A" at bounding box center [368, 90] width 402 height 18
click at [167, 81] on select "Select Item... Yes No N/A" at bounding box center [368, 90] width 402 height 18
select select "b98836ba-4715-455d-97ab-be9a9df498a8"
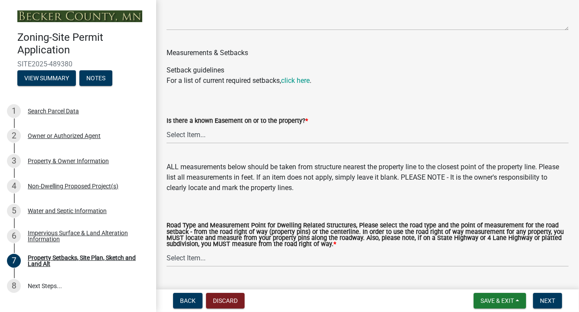
scroll to position [1561, 0]
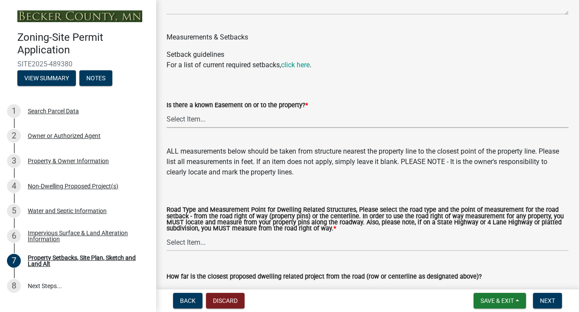
click at [189, 120] on select "Select Item... Yes No" at bounding box center [368, 119] width 402 height 18
click at [167, 111] on select "Select Item... Yes No" at bounding box center [368, 119] width 402 height 18
select select "c8b8ea71-7088-4e87-a493-7bc88cc2835b"
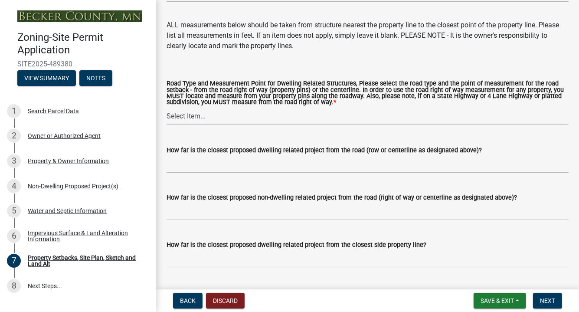
scroll to position [1691, 0]
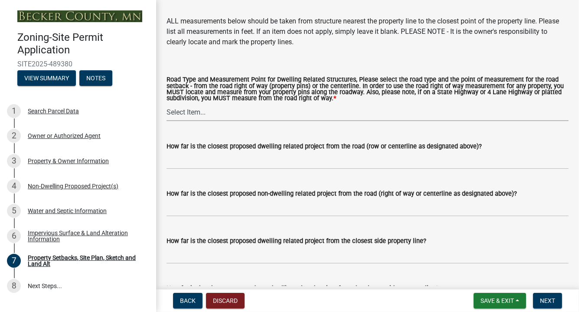
click at [183, 113] on select "Select Item... Private Easement - Right of Way Private Easement - Centerline Pu…" at bounding box center [368, 112] width 402 height 18
click at [167, 104] on select "Select Item... Private Easement - Right of Way Private Easement - Centerline Pu…" at bounding box center [368, 112] width 402 height 18
select select "d6c1d38b-8561-4345-845e-72dfbb0578a1"
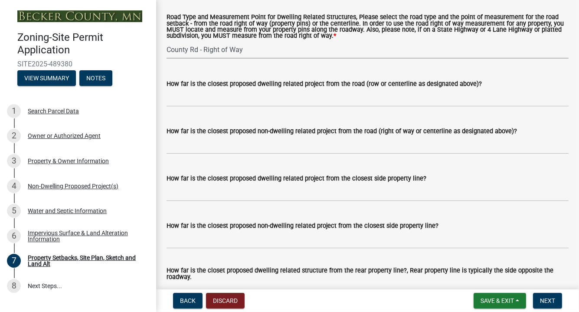
scroll to position [1735, 0]
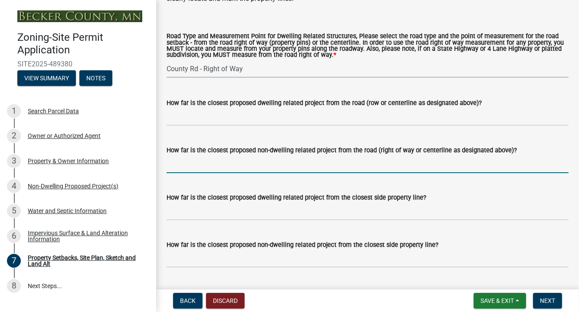
click at [180, 169] on input "How far is the closest proposed non-dwelling related project from the road (rig…" at bounding box center [368, 164] width 402 height 18
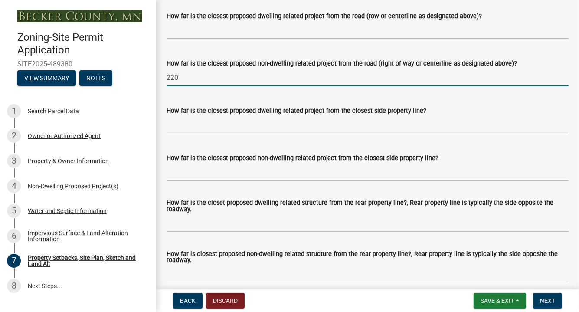
scroll to position [1865, 0]
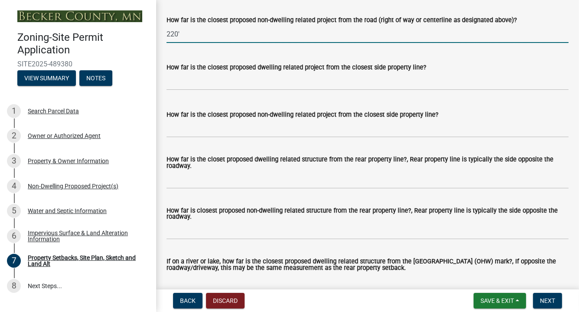
type input "220'"
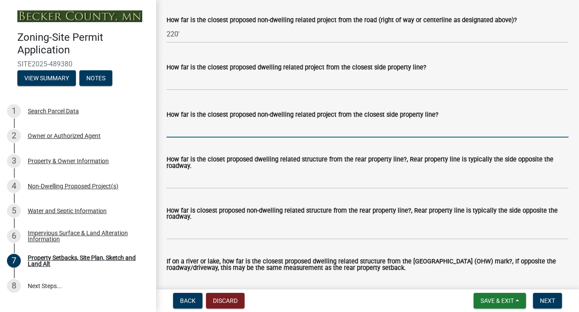
click at [172, 132] on input "How far is the closest proposed non-dwelling related project from the closest s…" at bounding box center [368, 129] width 402 height 18
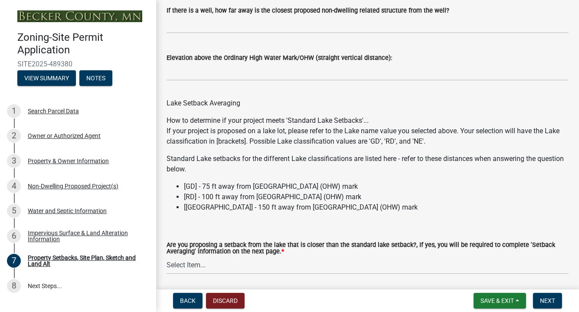
scroll to position [2677, 0]
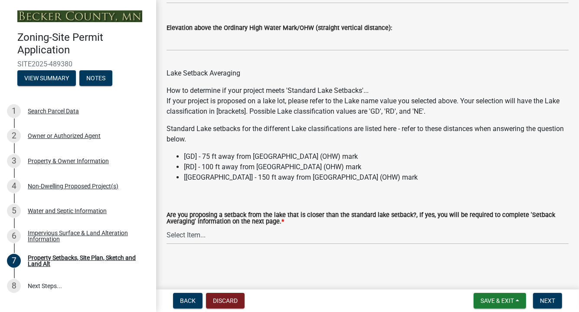
type input "140'"
click at [196, 235] on select "Select Item... Yes No N/A" at bounding box center [368, 235] width 402 height 18
click at [167, 226] on select "Select Item... Yes No N/A" at bounding box center [368, 235] width 402 height 18
select select "19d13e65-c93d-443e-910a-7a17299544cc"
click at [546, 299] on span "Next" at bounding box center [547, 300] width 15 height 7
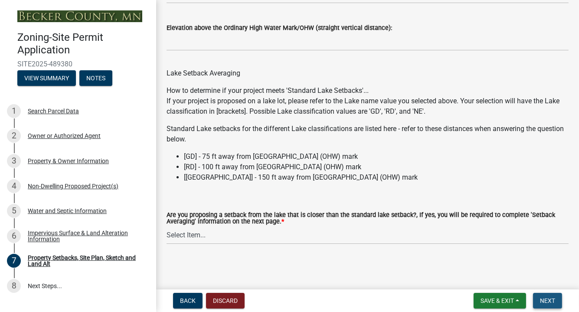
scroll to position [0, 0]
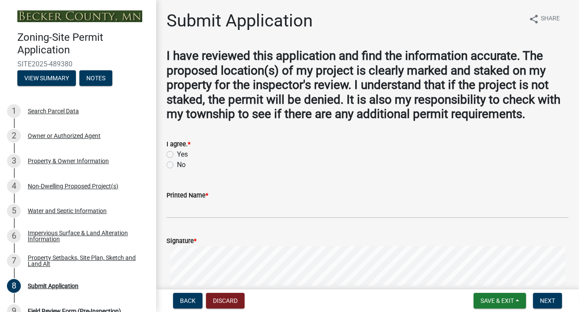
click at [177, 154] on label "Yes" at bounding box center [182, 154] width 11 height 10
click at [177, 154] on input "Yes" at bounding box center [180, 152] width 6 height 6
radio input "true"
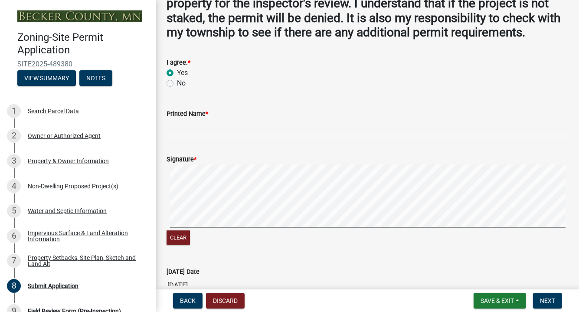
scroll to position [87, 0]
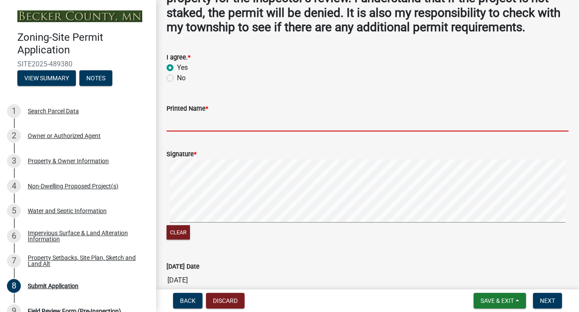
click at [178, 122] on input "Printed Name *" at bounding box center [368, 123] width 402 height 18
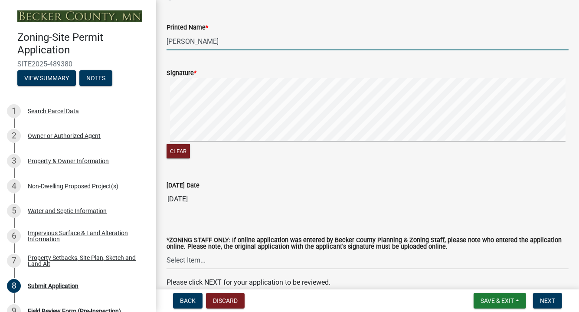
scroll to position [173, 0]
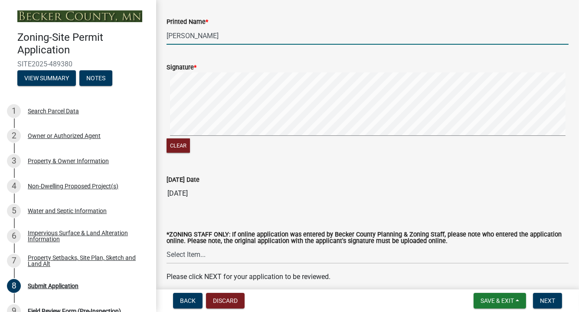
type input "[PERSON_NAME]"
click at [493, 97] on form "Signature * Clear" at bounding box center [368, 103] width 402 height 103
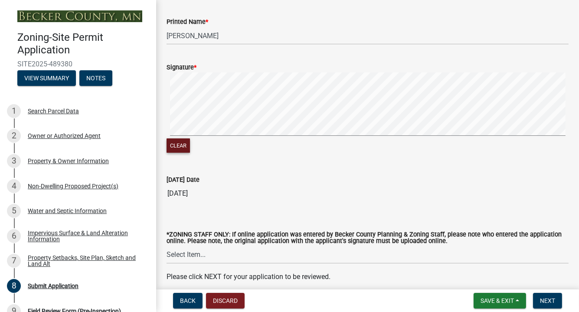
click at [171, 147] on button "Clear" at bounding box center [178, 145] width 23 height 14
click at [179, 141] on button "Clear" at bounding box center [178, 145] width 23 height 14
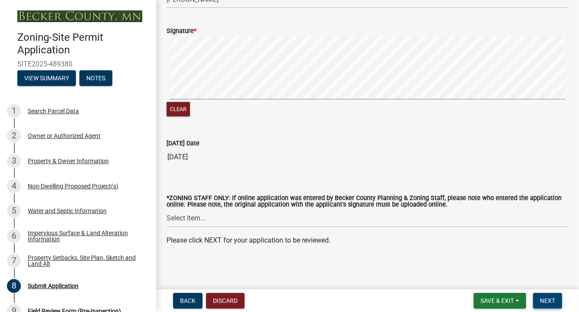
click at [553, 299] on span "Next" at bounding box center [547, 300] width 15 height 7
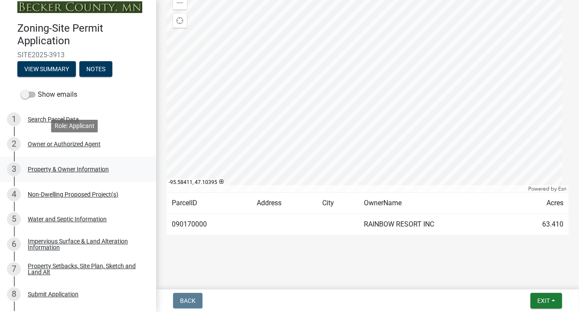
scroll to position [0, 0]
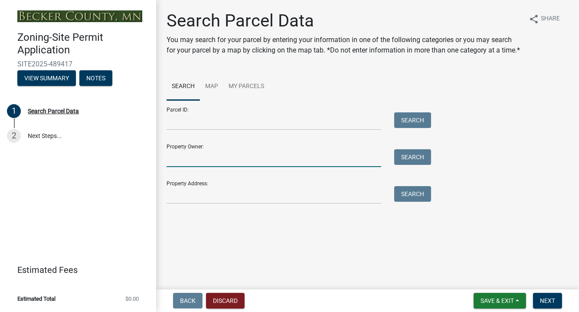
click at [178, 157] on input "Property Owner:" at bounding box center [274, 158] width 215 height 18
type input "rainbow resort"
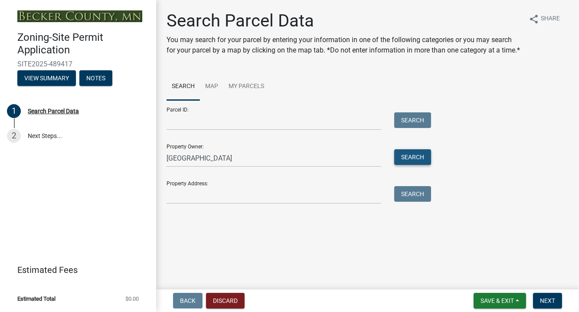
click at [413, 158] on button "Search" at bounding box center [412, 157] width 37 height 16
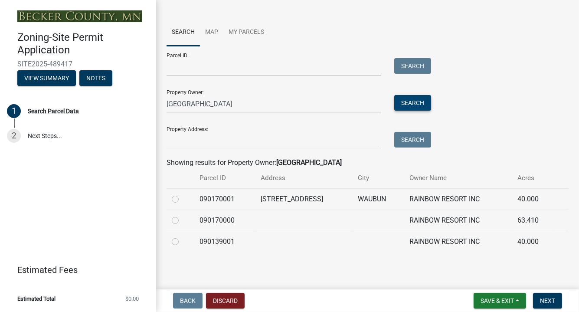
scroll to position [64, 0]
click at [182, 194] on label at bounding box center [182, 194] width 0 height 0
click at [182, 200] on input "radio" at bounding box center [185, 197] width 6 height 6
radio input "true"
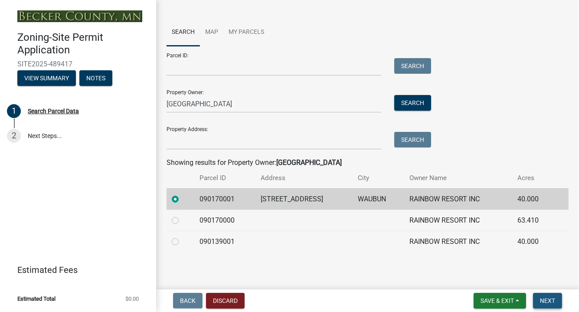
click at [548, 301] on span "Next" at bounding box center [547, 300] width 15 height 7
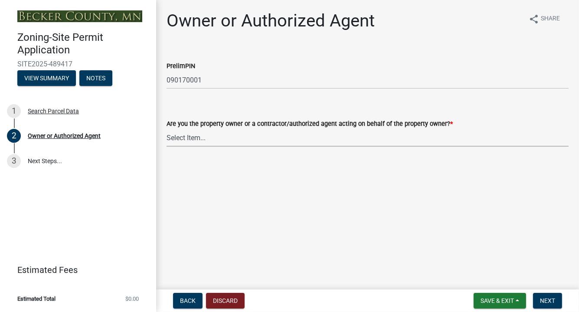
click at [177, 135] on select "Select Item... Property Owner Authorized Agent" at bounding box center [368, 138] width 402 height 18
click at [167, 129] on select "Select Item... Property Owner Authorized Agent" at bounding box center [368, 138] width 402 height 18
select select "3c674549-ed69-405f-b795-9fa3f7d47d9d"
click at [550, 304] on span "Next" at bounding box center [547, 300] width 15 height 7
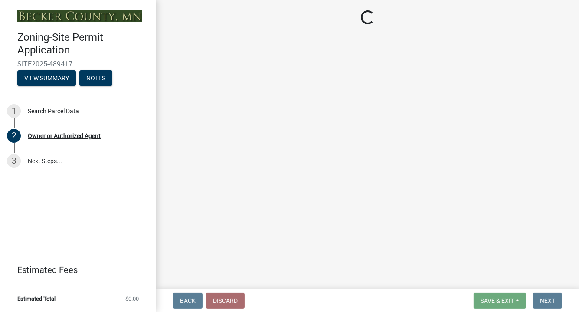
select select "37a6b696-2bb1-4628-b9df-90a5f23066e3"
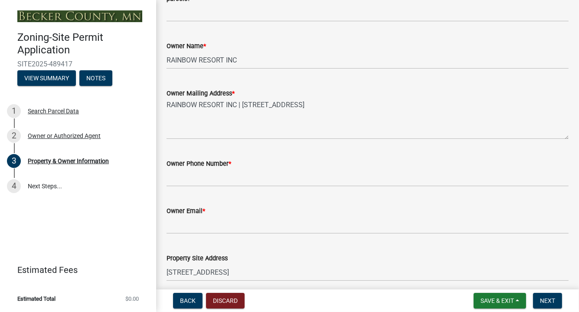
scroll to position [217, 0]
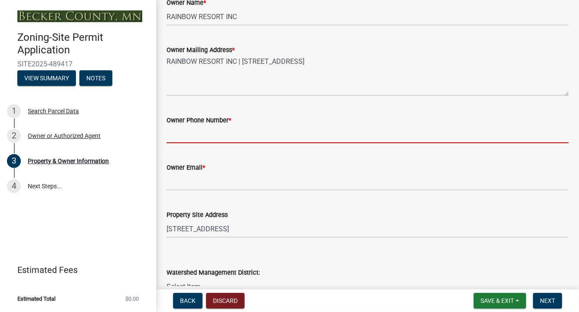
click at [178, 130] on input "Owner Phone Number *" at bounding box center [368, 134] width 402 height 18
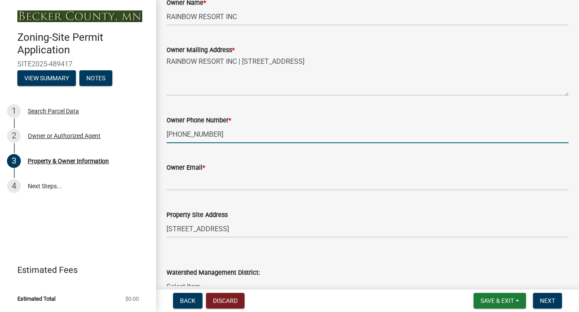
type input "[PHONE_NUMBER]"
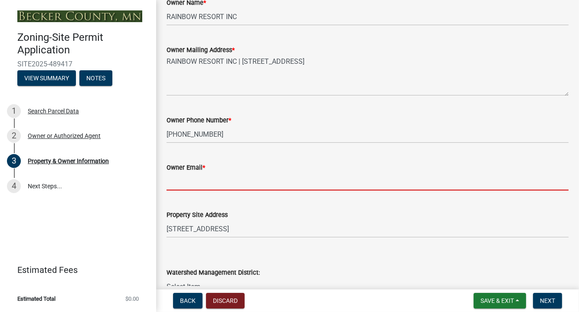
click at [173, 181] on input "Owner Email *" at bounding box center [368, 182] width 402 height 18
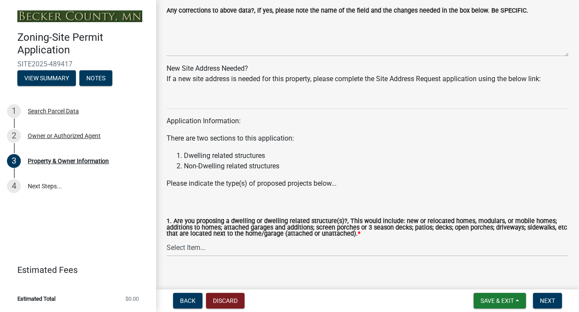
scroll to position [859, 0]
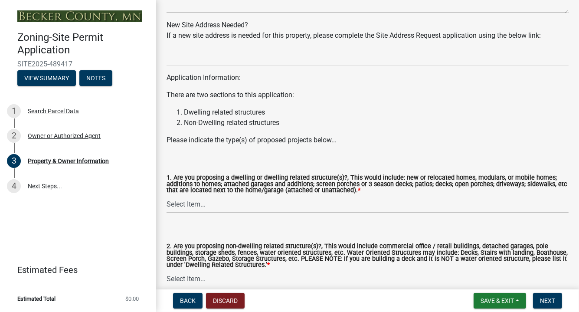
type input "[EMAIL_ADDRESS][DOMAIN_NAME]"
click at [196, 204] on select "Select Item... Yes No" at bounding box center [368, 204] width 402 height 18
click at [167, 195] on select "Select Item... Yes No" at bounding box center [368, 204] width 402 height 18
select select "fcf6d223-6c57-4dc5-b63a-a94704169022"
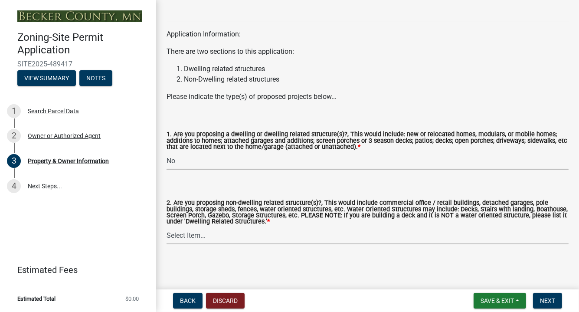
click at [191, 237] on select "Select Item... Yes No" at bounding box center [368, 235] width 402 height 18
click at [167, 226] on select "Select Item... Yes No" at bounding box center [368, 235] width 402 height 18
select select "5a5634ed-f11e-4c7b-90e1-096e6cfd17b9"
click at [548, 301] on span "Next" at bounding box center [547, 300] width 15 height 7
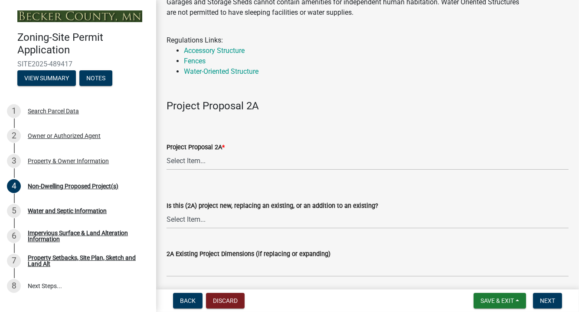
scroll to position [87, 0]
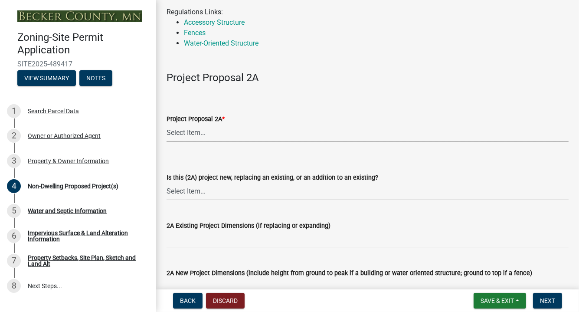
click at [193, 134] on select "Select Item... N/A Commercial Office/Retail Building Detached Garage Pole Build…" at bounding box center [368, 133] width 402 height 18
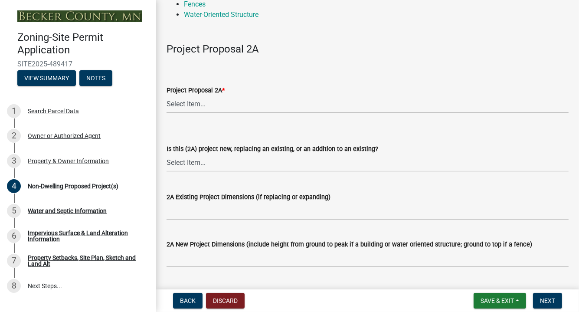
scroll to position [130, 0]
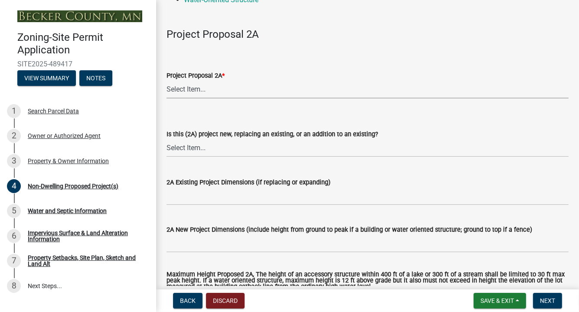
click at [196, 89] on select "Select Item... N/A Commercial Office/Retail Building Detached Garage Pole Build…" at bounding box center [368, 90] width 402 height 18
click at [167, 81] on select "Select Item... N/A Commercial Office/Retail Building Detached Garage Pole Build…" at bounding box center [368, 90] width 402 height 18
select select "6ced1b54-2913-4dbf-9776-23baa6524e46"
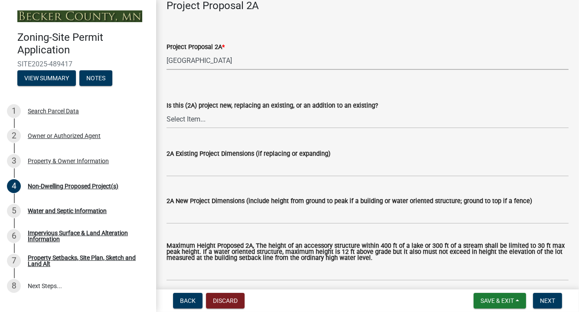
scroll to position [173, 0]
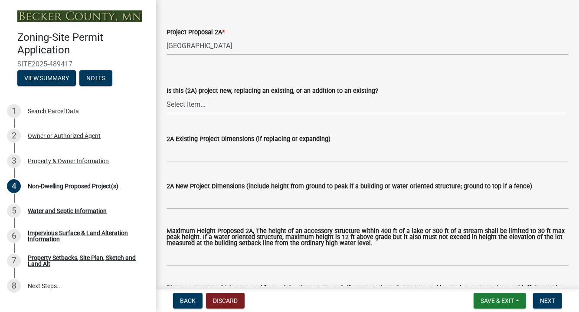
click at [204, 91] on label "Is this (2A) project new, replacing an existing, or an addition to an existing?" at bounding box center [273, 91] width 212 height 6
click at [204, 96] on select "Select Item... New to Property (new or used structure) Relocating/moving existi…" at bounding box center [368, 105] width 402 height 18
click at [201, 101] on select "Select Item... New to Property (new or used structure) Relocating/moving existi…" at bounding box center [368, 105] width 402 height 18
click at [167, 96] on select "Select Item... New to Property (new or used structure) Relocating/moving existi…" at bounding box center [368, 105] width 402 height 18
select select "3a2d96d3-fd69-4ed9-bae4-7a5aa03a7e58"
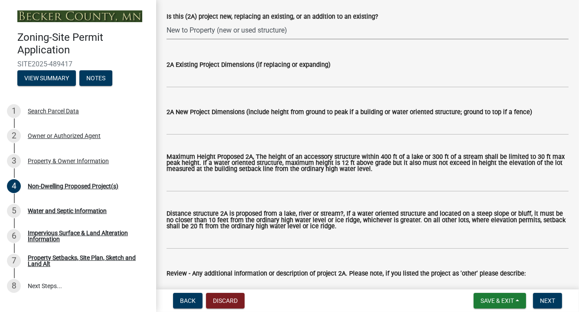
scroll to position [260, 0]
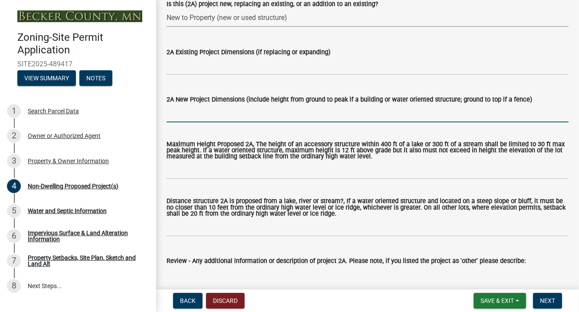
click at [173, 113] on input "2A New Project Dimensions (include height from ground to peak if a building or …" at bounding box center [368, 114] width 402 height 18
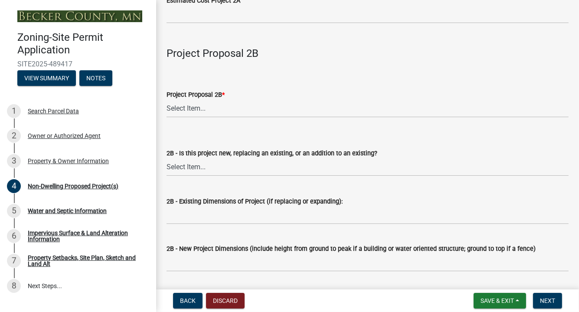
scroll to position [694, 0]
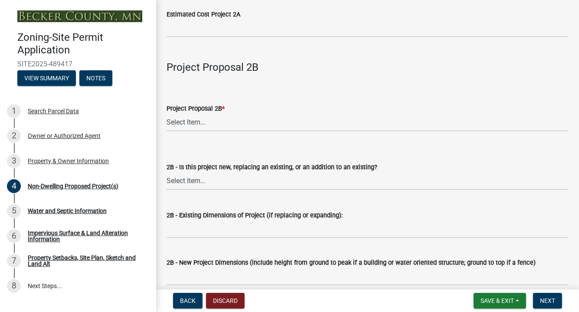
type input "36' w x 96'l x 19'2"h"
click at [180, 120] on select "Select Item... N/A Commercial Office/Retail Building Detached Garage Pole Build…" at bounding box center [368, 123] width 402 height 18
click at [167, 114] on select "Select Item... N/A Commercial Office/Retail Building Detached Garage Pole Build…" at bounding box center [368, 123] width 402 height 18
select select "258cbdbc-8629-455d-9fed-6a57bf82144e"
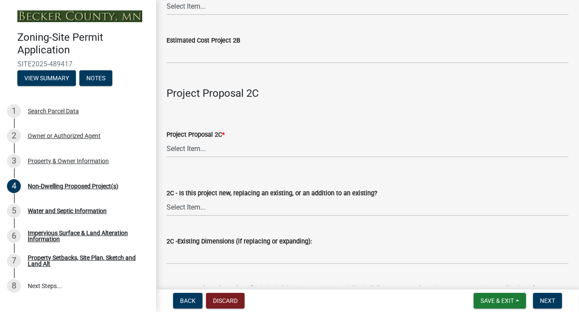
scroll to position [1301, 0]
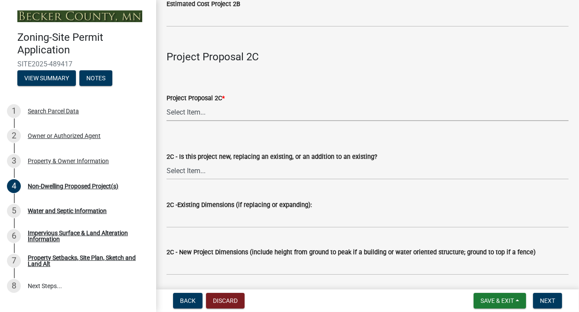
click at [192, 110] on select "Select Item... N/A Commercial Office/Retail Building Detached Garage Pole Build…" at bounding box center [368, 112] width 402 height 18
click at [167, 104] on select "Select Item... N/A Commercial Office/Retail Building Detached Garage Pole Build…" at bounding box center [368, 112] width 402 height 18
select select "a9a8393f-3c28-47b8-b6d9-84c94641c3fc"
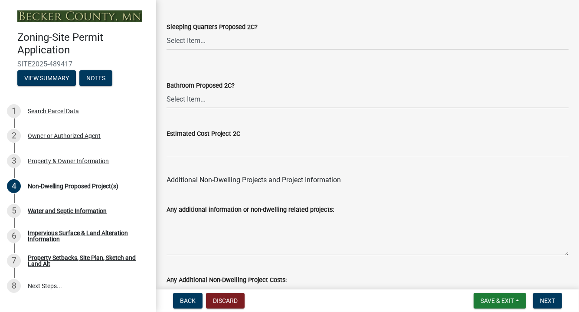
scroll to position [1828, 0]
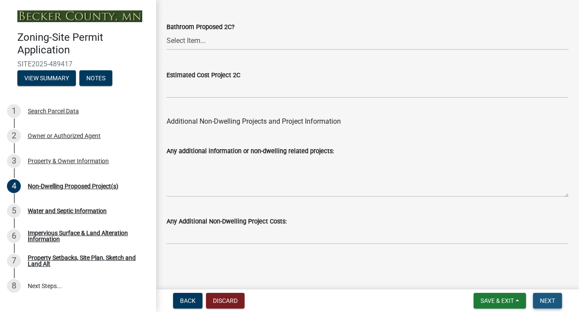
click at [545, 301] on span "Next" at bounding box center [547, 300] width 15 height 7
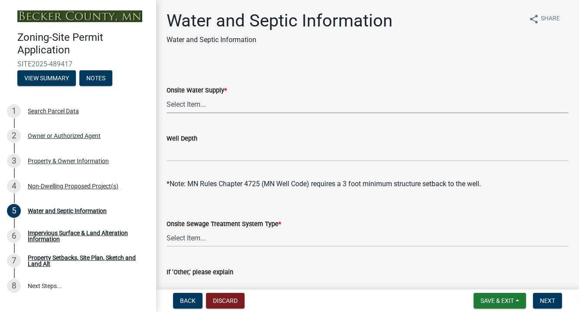
click at [191, 105] on select "Select Item... Well New Well to be Installed Attached to City Water System No o…" at bounding box center [368, 104] width 402 height 18
click at [167, 95] on select "Select Item... Well New Well to be Installed Attached to City Water System No o…" at bounding box center [368, 104] width 402 height 18
select select "36c179e4-d9bc-4e26-9fa7-a2562bd8114c"
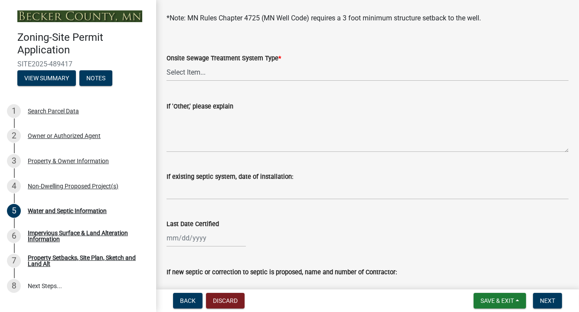
scroll to position [173, 0]
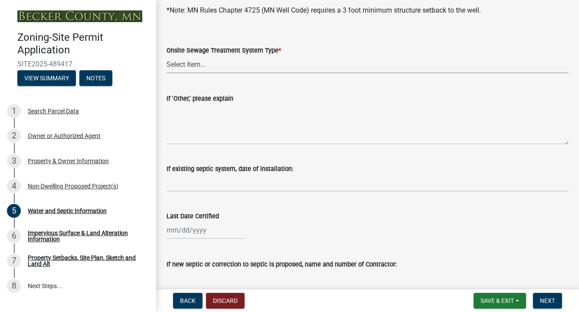
click at [184, 66] on select "Select Item... No existing or proposed septic Proposed New or Corrected Septic …" at bounding box center [368, 65] width 402 height 18
click at [167, 56] on select "Select Item... No existing or proposed septic Proposed New or Corrected Septic …" at bounding box center [368, 65] width 402 height 18
select select "a01a1fb1-1490-43e2-af36-29ac4cf5629f"
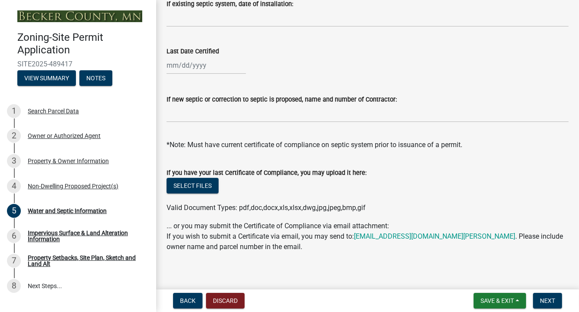
scroll to position [345, 0]
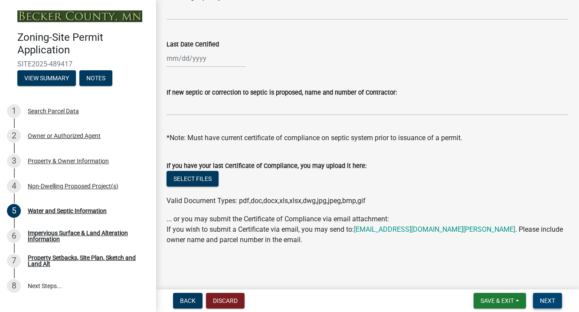
click at [546, 298] on span "Next" at bounding box center [547, 300] width 15 height 7
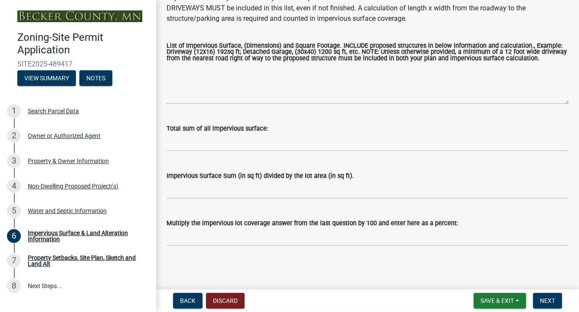
scroll to position [155, 0]
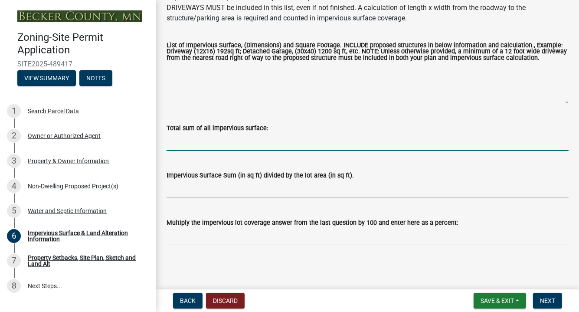
click at [174, 143] on input "Total sum of all impervious surface:" at bounding box center [368, 142] width 402 height 18
type input "3456 sq ft"
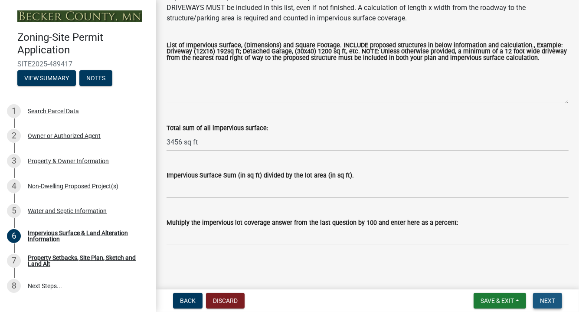
click at [553, 299] on span "Next" at bounding box center [547, 300] width 15 height 7
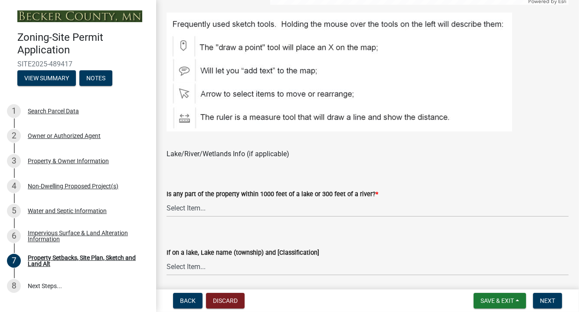
scroll to position [607, 0]
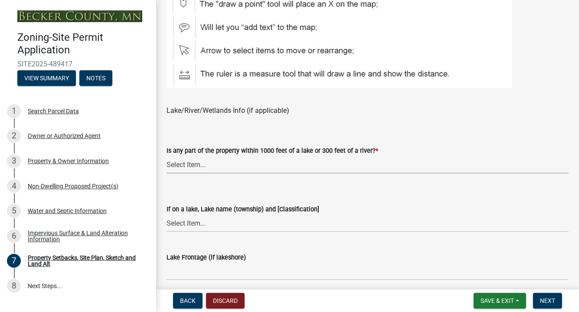
click at [183, 163] on select "Select Item... Shoreland-Riparian (Property is bordering a lake, river or strea…" at bounding box center [368, 165] width 402 height 18
click at [167, 156] on select "Select Item... Shoreland-Riparian (Property is bordering a lake, river or strea…" at bounding box center [368, 165] width 402 height 18
select select "bc359128-44fe-43a6-b559-d4174f4d38cf"
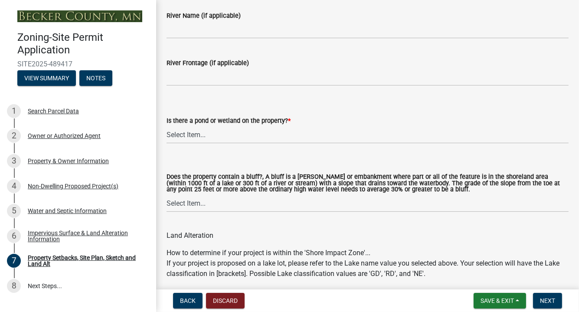
scroll to position [911, 0]
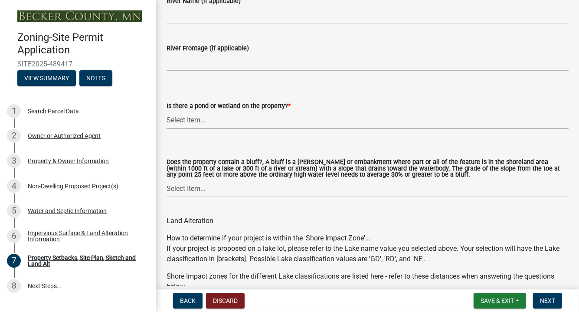
click at [177, 120] on select "Select Item... Yes No" at bounding box center [368, 120] width 402 height 18
click at [167, 111] on select "Select Item... Yes No" at bounding box center [368, 120] width 402 height 18
select select "fd58f24c-a096-4195-863e-b494ea1fd324"
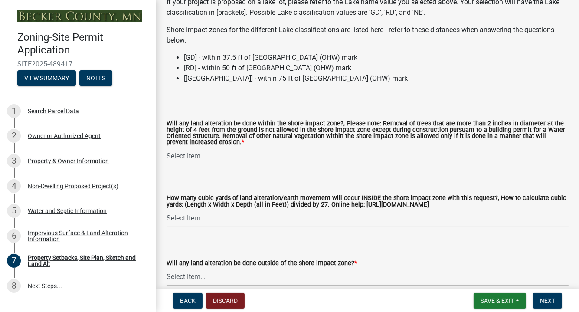
scroll to position [1171, 0]
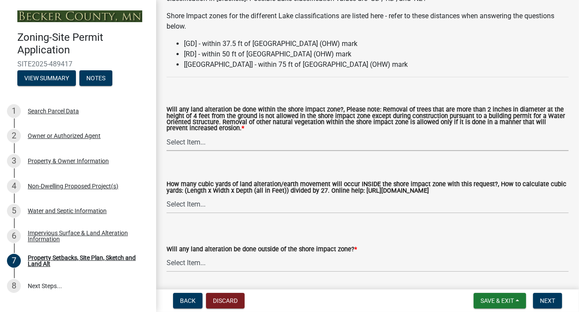
click at [182, 142] on select "Select Item... Yes No N/A" at bounding box center [368, 142] width 402 height 18
click at [167, 134] on select "Select Item... Yes No N/A" at bounding box center [368, 142] width 402 height 18
select select "e8ab2dc3-aa3f-46f3-9b4a-37eb25ad84af"
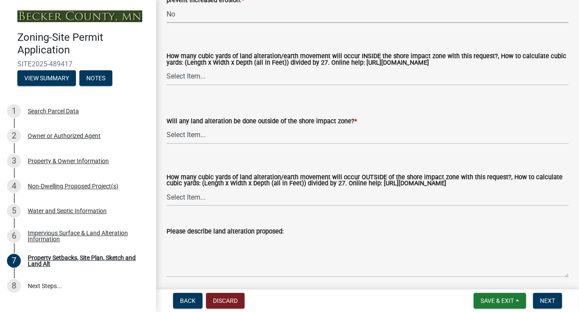
scroll to position [1301, 0]
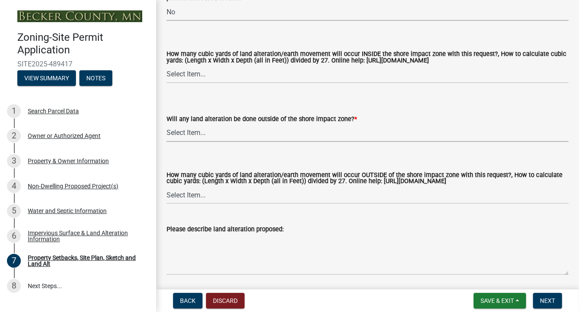
click at [186, 132] on select "Select Item... Yes No N/A" at bounding box center [368, 133] width 402 height 18
click at [167, 124] on select "Select Item... Yes No N/A" at bounding box center [368, 133] width 402 height 18
select select "b98836ba-4715-455d-97ab-be9a9df498a8"
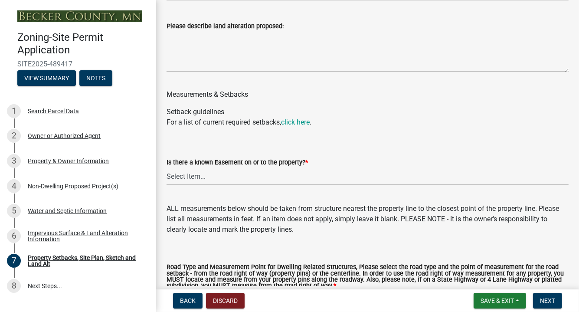
scroll to position [1518, 0]
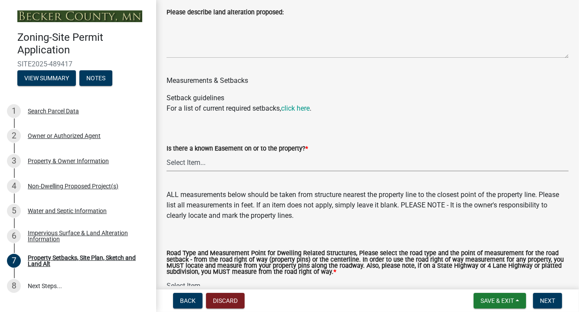
click at [177, 163] on select "Select Item... Yes No" at bounding box center [368, 163] width 402 height 18
click at [167, 154] on select "Select Item... Yes No" at bounding box center [368, 163] width 402 height 18
select select "c8b8ea71-7088-4e87-a493-7bc88cc2835b"
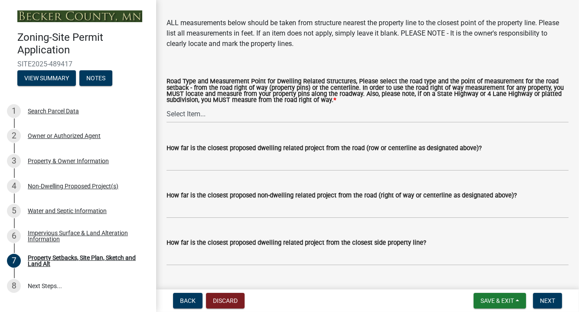
scroll to position [1691, 0]
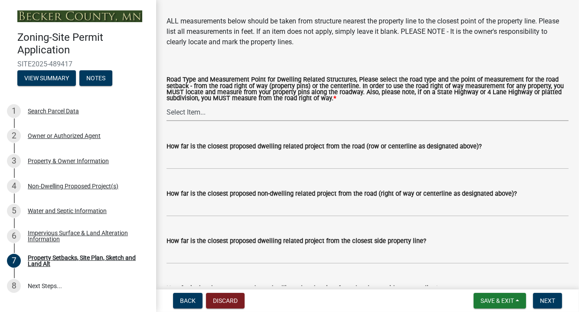
click at [183, 116] on select "Select Item... Private Easement - Right of Way Private Easement - Centerline Pu…" at bounding box center [368, 112] width 402 height 18
click at [167, 104] on select "Select Item... Private Easement - Right of Way Private Easement - Centerline Pu…" at bounding box center [368, 112] width 402 height 18
select select "d6c1d38b-8561-4345-845e-72dfbb0578a1"
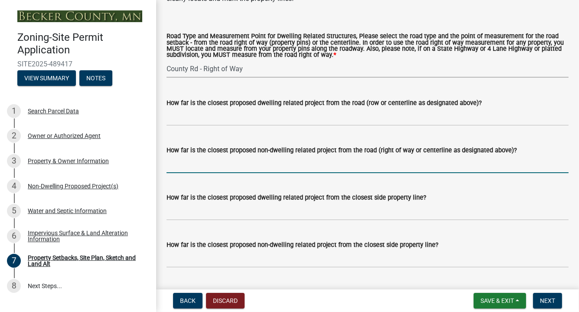
click at [180, 160] on input "How far is the closest proposed non-dwelling related project from the road (rig…" at bounding box center [368, 164] width 402 height 18
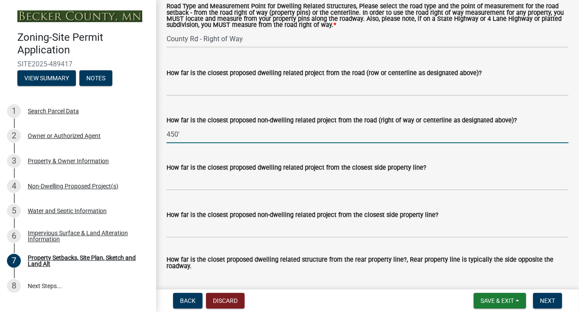
scroll to position [1778, 0]
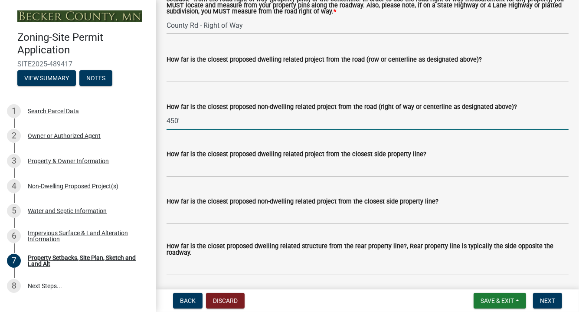
type input "450'"
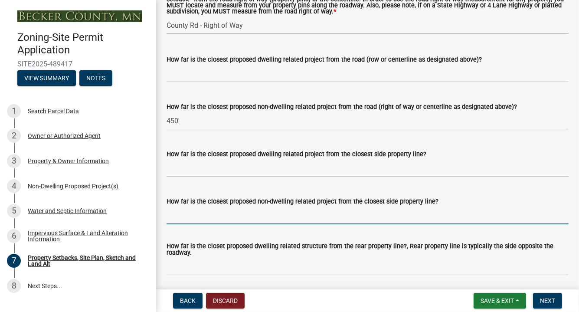
click at [179, 214] on input "How far is the closest proposed non-dwelling related project from the closest s…" at bounding box center [368, 215] width 402 height 18
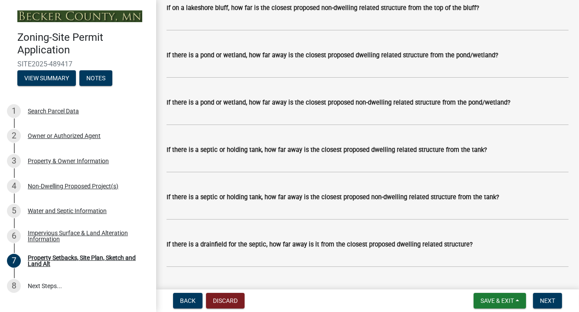
scroll to position [2255, 0]
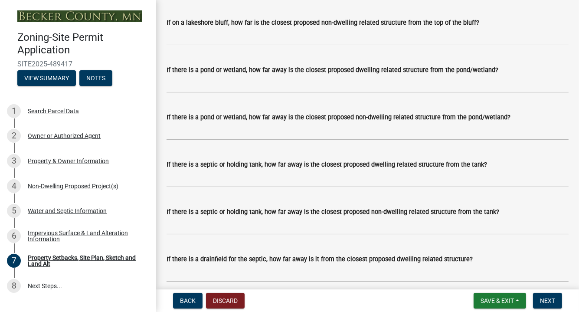
type input "400'"
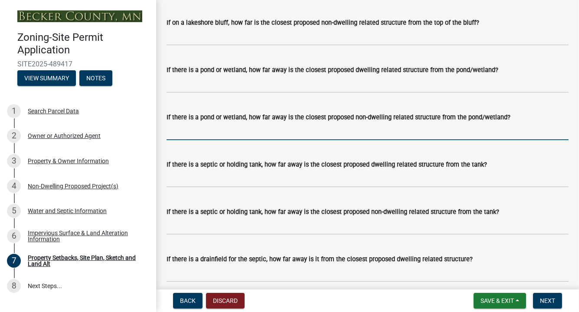
click at [180, 132] on input "If there is a pond or wetland, how far away is the closest proposed non-dwellin…" at bounding box center [368, 131] width 402 height 18
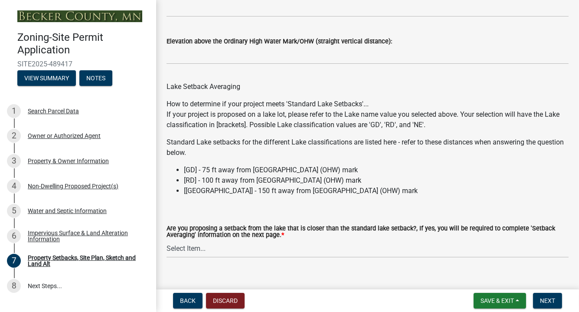
scroll to position [2677, 0]
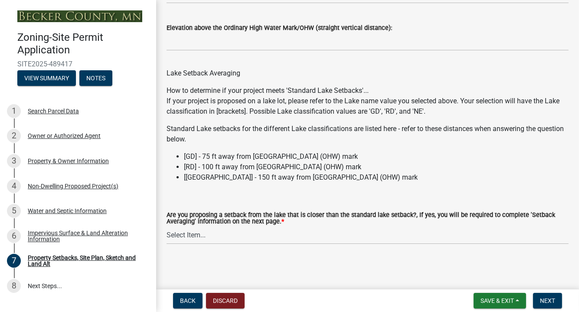
type input "200'"
click at [190, 233] on select "Select Item... Yes No N/A" at bounding box center [368, 235] width 402 height 18
click at [167, 226] on select "Select Item... Yes No N/A" at bounding box center [368, 235] width 402 height 18
select select "19d13e65-c93d-443e-910a-7a17299544cc"
click at [549, 302] on span "Next" at bounding box center [547, 300] width 15 height 7
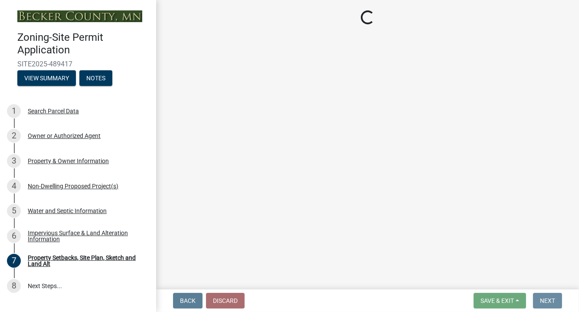
scroll to position [0, 0]
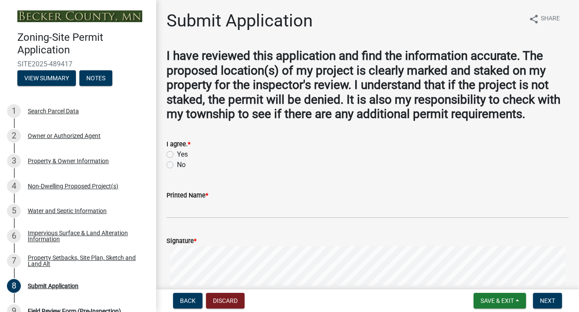
click at [177, 154] on label "Yes" at bounding box center [182, 154] width 11 height 10
click at [177, 154] on input "Yes" at bounding box center [180, 152] width 6 height 6
radio input "true"
click at [174, 213] on input "Printed Name *" at bounding box center [368, 209] width 402 height 18
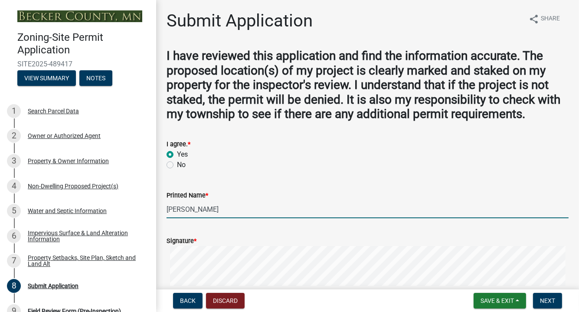
scroll to position [43, 0]
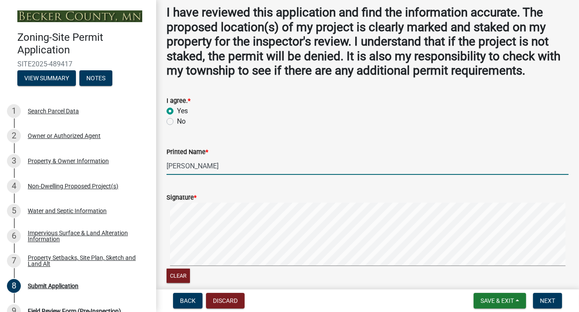
type input "[PERSON_NAME]"
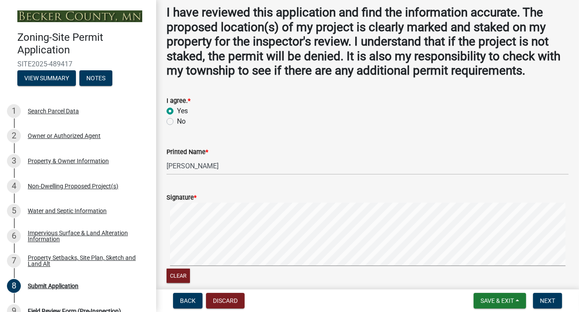
click at [180, 198] on label "Signature *" at bounding box center [182, 198] width 30 height 6
click at [547, 297] on span "Next" at bounding box center [547, 300] width 15 height 7
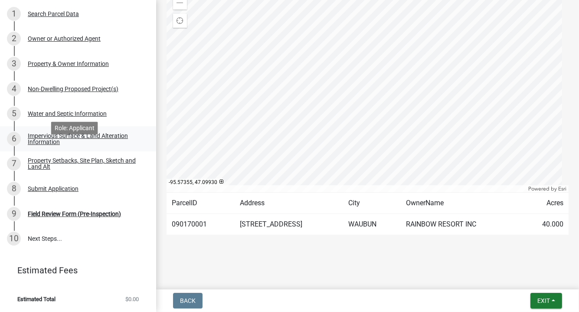
scroll to position [115, 0]
click at [52, 242] on link "10 Next Steps..." at bounding box center [78, 238] width 156 height 25
click at [73, 214] on div "Field Review Form (Pre-Inspection)" at bounding box center [74, 214] width 93 height 6
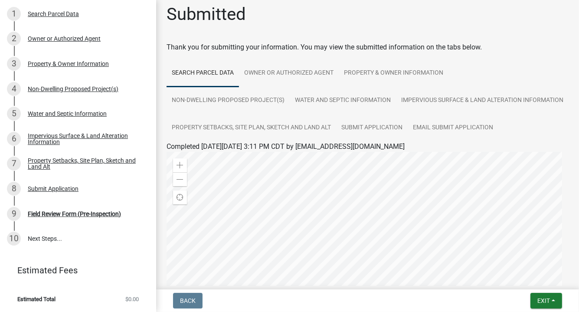
scroll to position [0, 0]
